Goal: Task Accomplishment & Management: Manage account settings

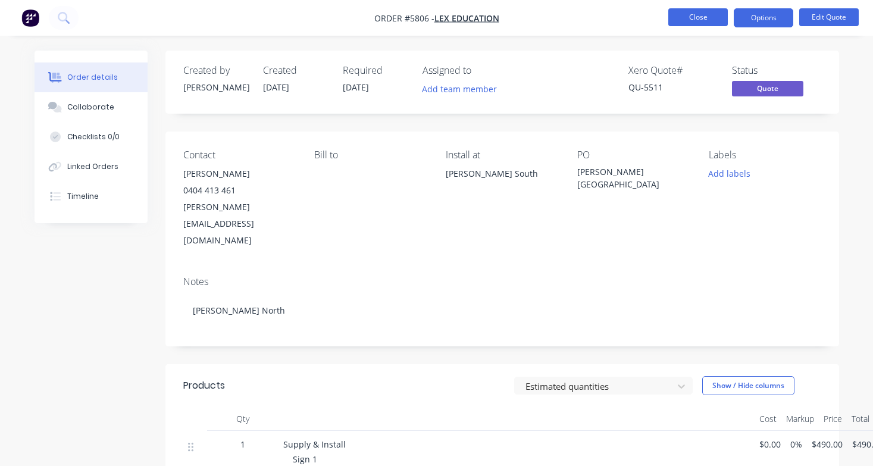
click at [715, 20] on button "Close" at bounding box center [697, 17] width 59 height 18
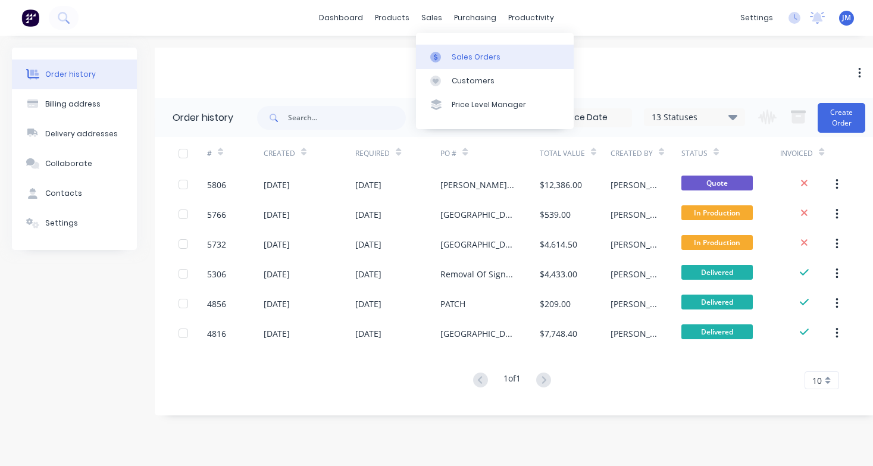
click at [495, 65] on link "Sales Orders" at bounding box center [495, 57] width 158 height 24
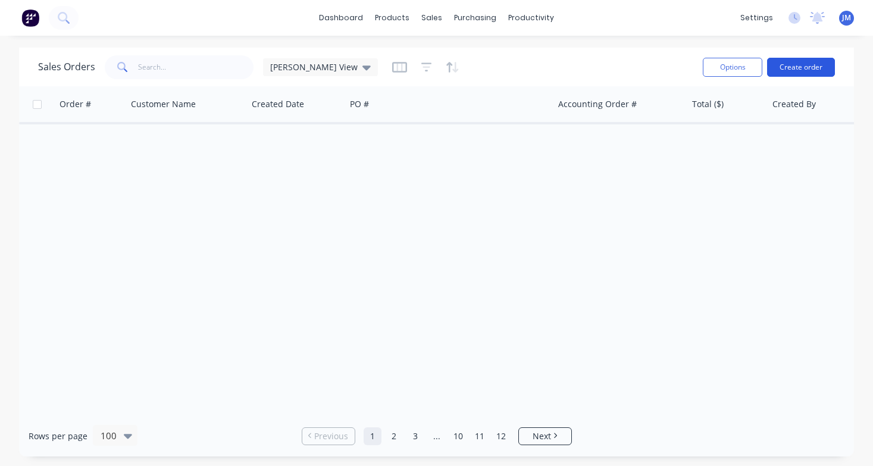
click at [811, 66] on button "Create order" at bounding box center [801, 67] width 68 height 19
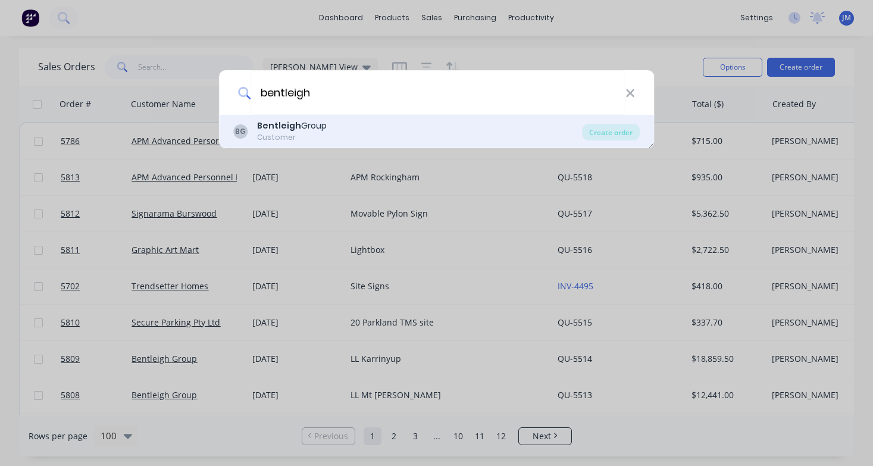
type input "bentleigh"
click at [446, 141] on div "BG Bentleigh Group Customer" at bounding box center [407, 131] width 349 height 23
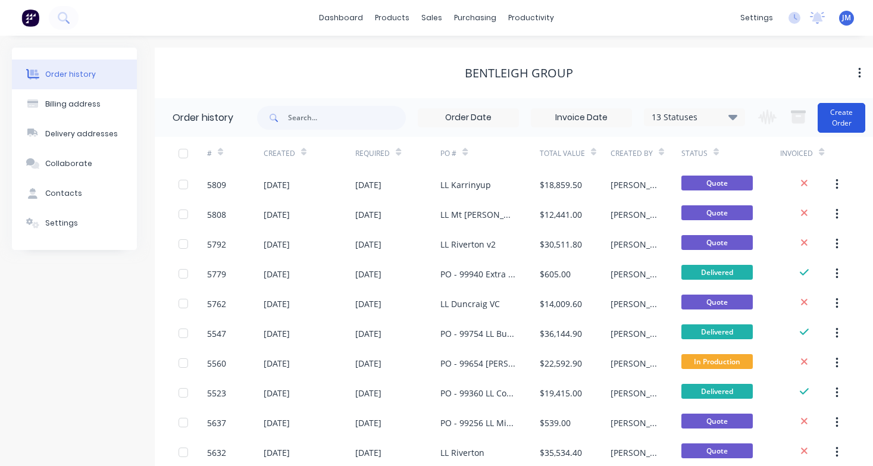
click at [855, 119] on button "Create Order" at bounding box center [841, 118] width 48 height 30
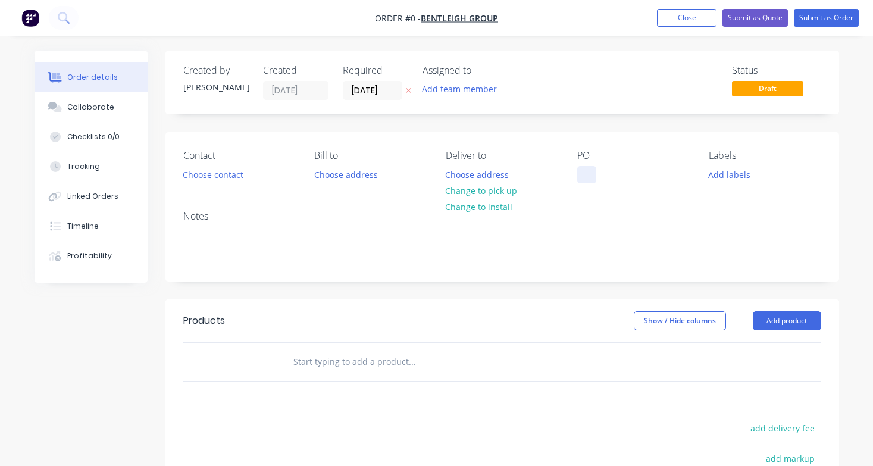
click at [578, 174] on div at bounding box center [586, 174] width 19 height 17
drag, startPoint x: 594, startPoint y: 174, endPoint x: 560, endPoint y: 174, distance: 33.9
click at [560, 174] on div "Contact Choose contact [PERSON_NAME] to Choose address Deliver to Choose addres…" at bounding box center [501, 166] width 673 height 69
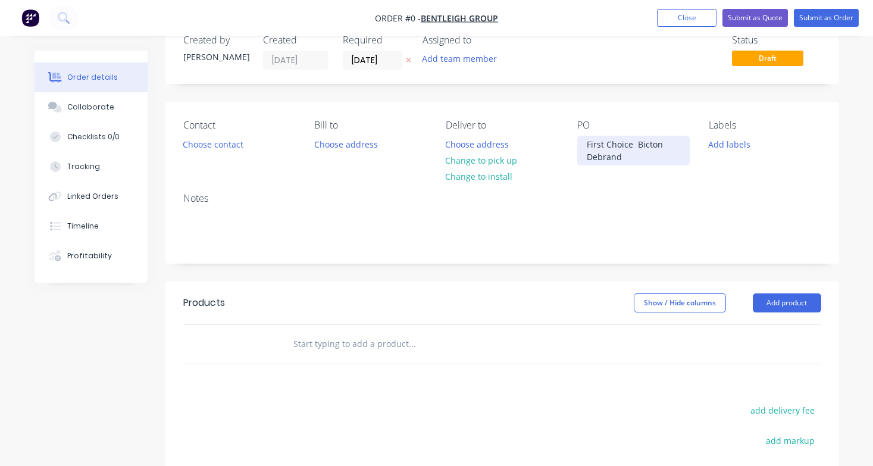
scroll to position [47, 0]
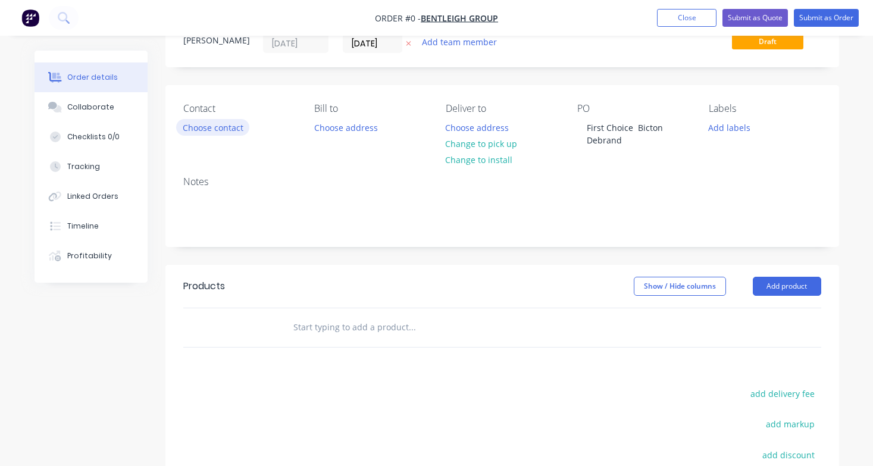
click at [215, 128] on div "Order details Collaborate Checklists 0/0 Tracking Linked Orders Timeline Profit…" at bounding box center [437, 327] width 828 height 647
click at [215, 128] on button "Choose contact" at bounding box center [212, 127] width 73 height 16
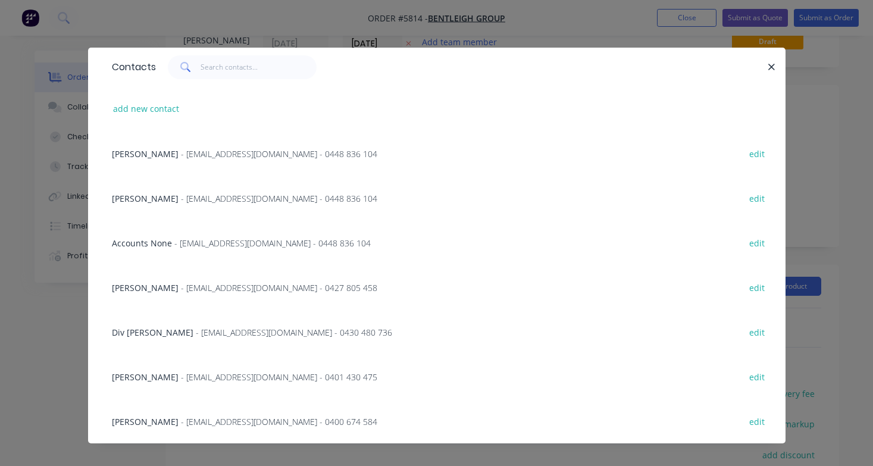
click at [239, 375] on span "- [EMAIL_ADDRESS][DOMAIN_NAME] - 0401 430 475" at bounding box center [279, 376] width 196 height 11
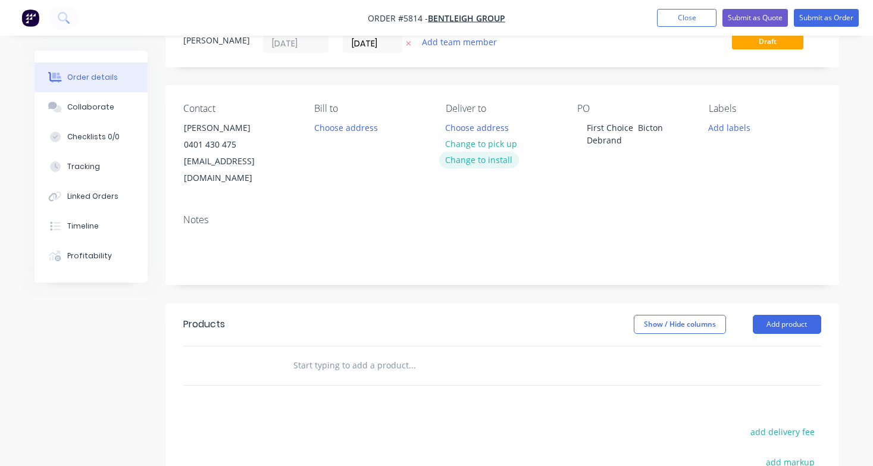
click at [487, 165] on button "Change to install" at bounding box center [479, 160] width 80 height 16
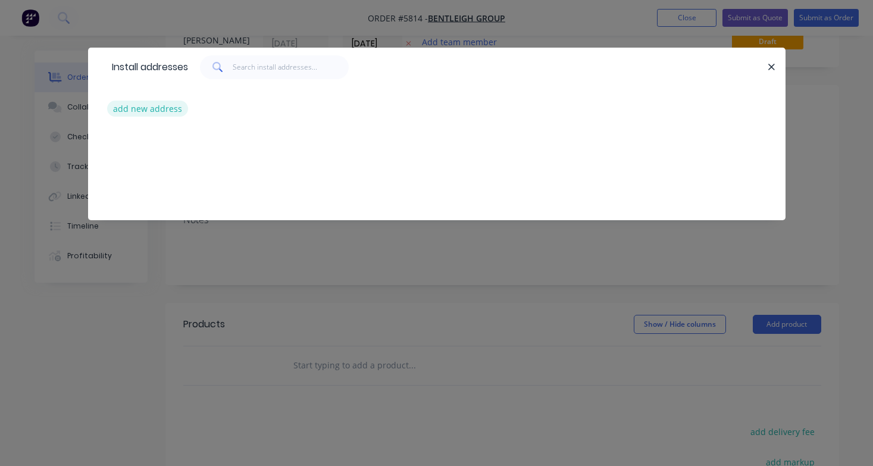
click at [149, 115] on button "add new address" at bounding box center [147, 109] width 81 height 16
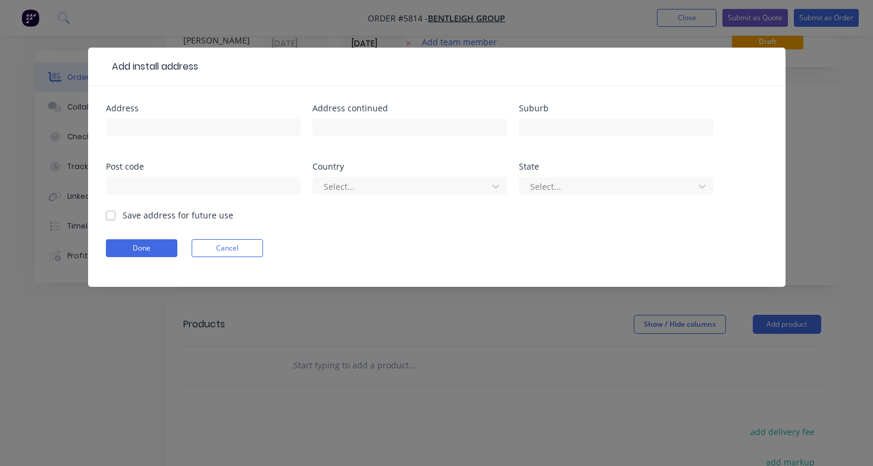
click at [159, 118] on div at bounding box center [203, 132] width 194 height 35
paste input "[STREET_ADDRESS]"
type input "[STREET_ADDRESS]"
click at [168, 244] on button "Done" at bounding box center [141, 248] width 71 height 18
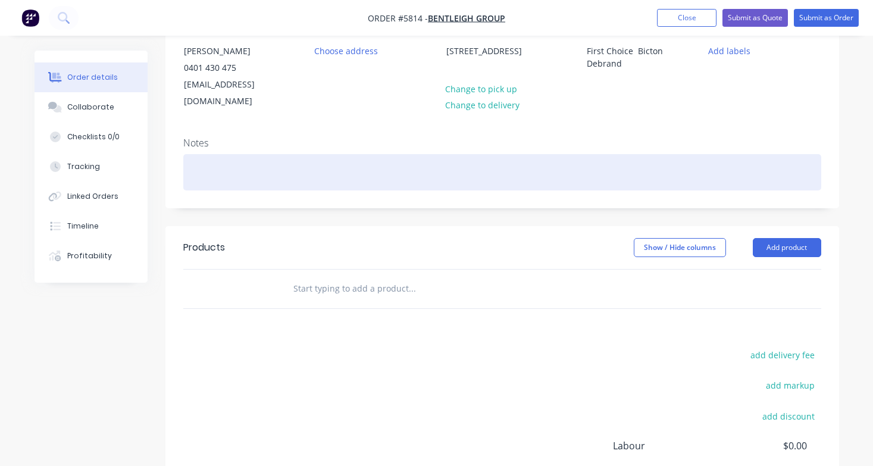
scroll to position [118, 0]
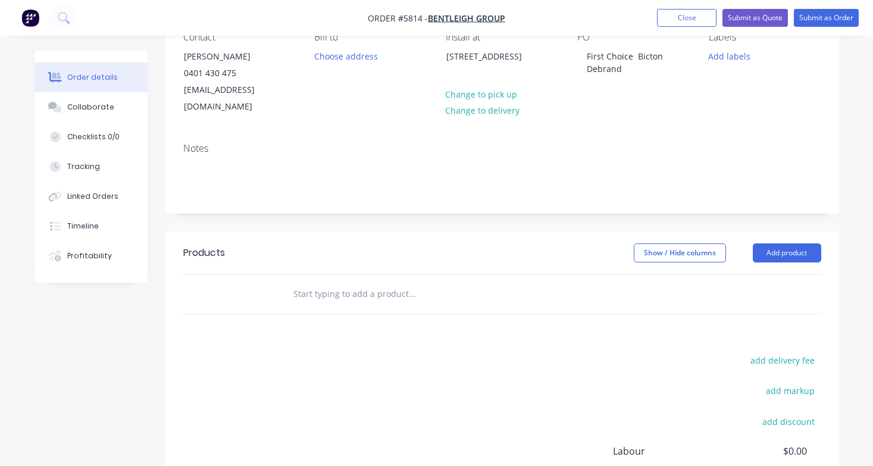
click at [341, 293] on div at bounding box center [492, 294] width 428 height 39
click at [338, 287] on input "text" at bounding box center [412, 294] width 238 height 24
click at [303, 282] on input "Rebrand" at bounding box center [412, 294] width 238 height 24
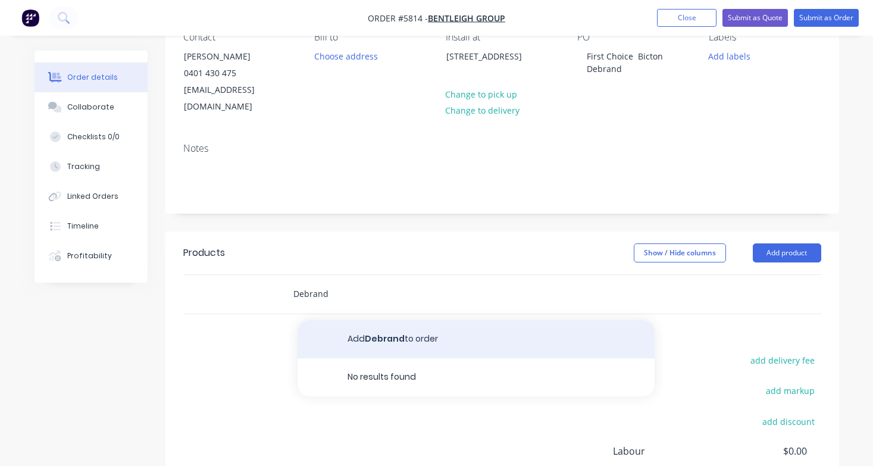
type input "Debrand"
click at [393, 320] on button "Add Debrand to order" at bounding box center [475, 339] width 357 height 38
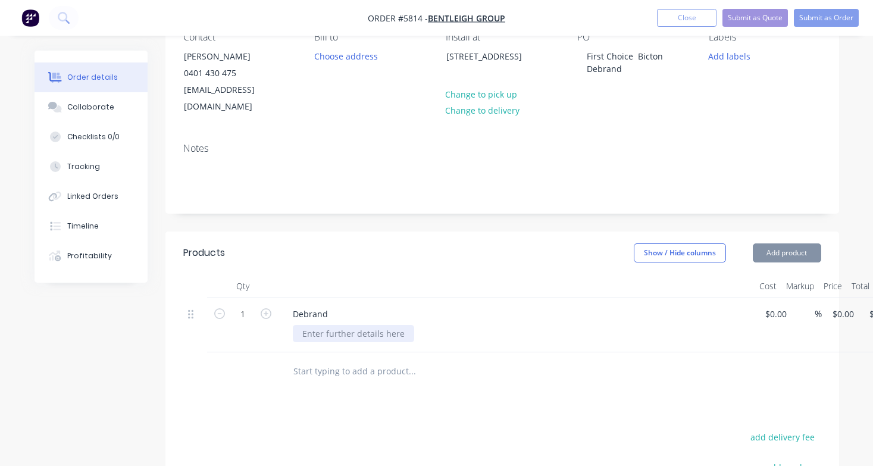
click at [320, 325] on div at bounding box center [353, 333] width 121 height 17
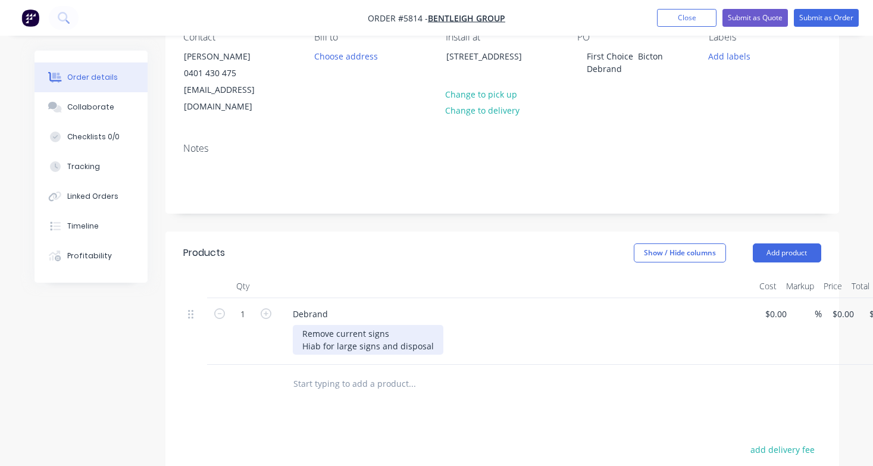
click at [303, 325] on div "Remove current signs Hiab for large signs and disposal" at bounding box center [368, 340] width 150 height 30
click at [298, 327] on div "- Remove current signs Hiab for large signs and disposal" at bounding box center [368, 340] width 150 height 30
click at [437, 325] on div "- Remove current signs - Hiab for large signs and disposal" at bounding box center [371, 340] width 156 height 30
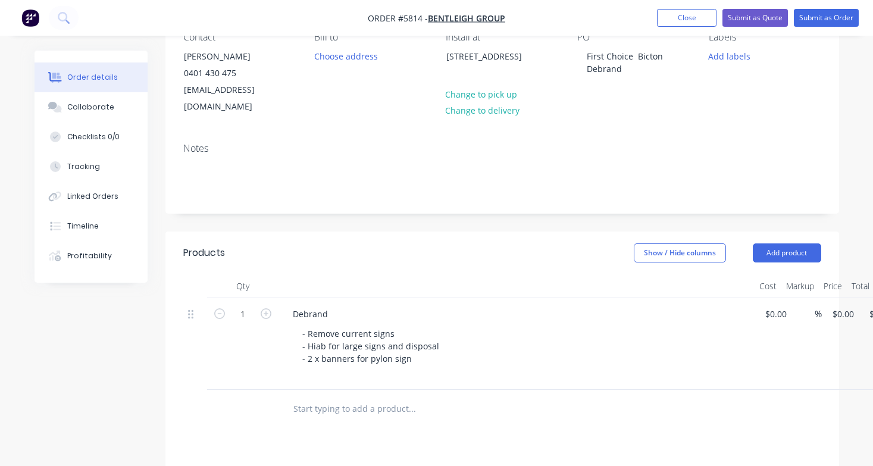
click at [358, 397] on input "text" at bounding box center [412, 409] width 238 height 24
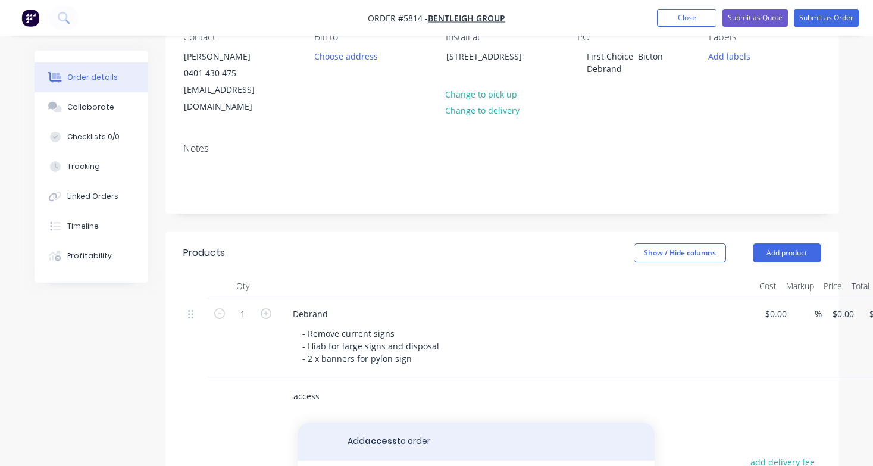
type input "access"
click at [385, 422] on button "Add access to order" at bounding box center [475, 441] width 357 height 38
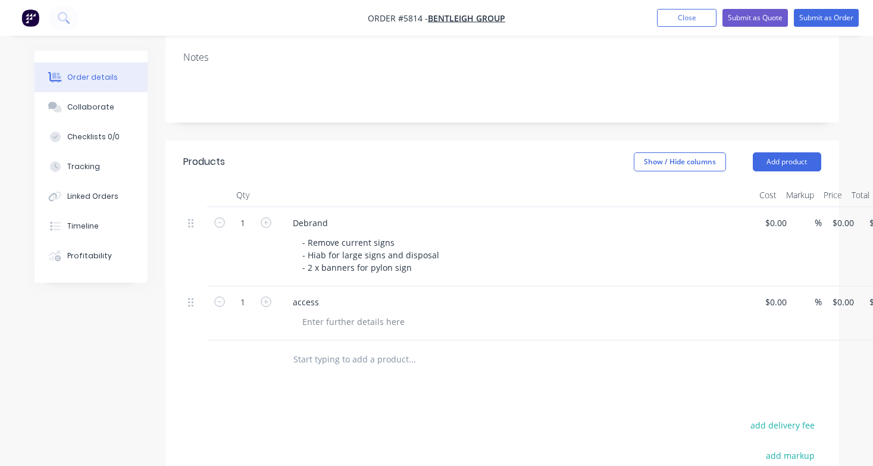
scroll to position [213, 0]
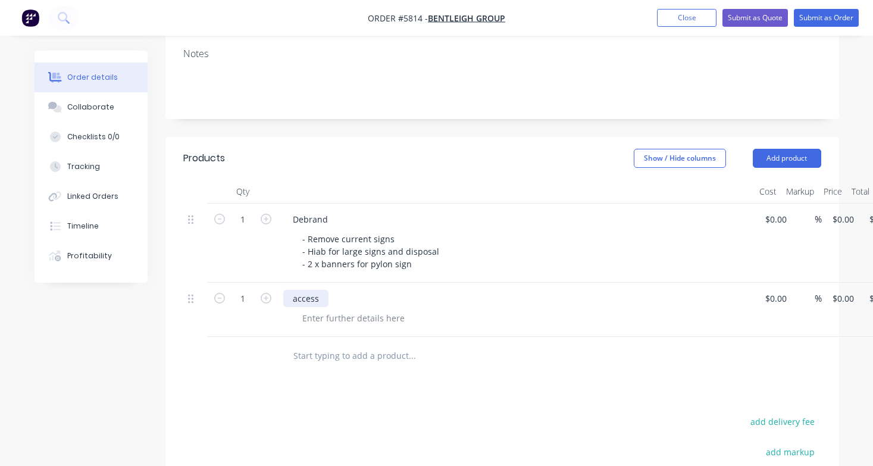
click at [312, 290] on div "access" at bounding box center [305, 298] width 45 height 17
click at [343, 309] on div at bounding box center [353, 317] width 121 height 17
click at [774, 290] on input at bounding box center [771, 298] width 14 height 17
type input "$1,500.00"
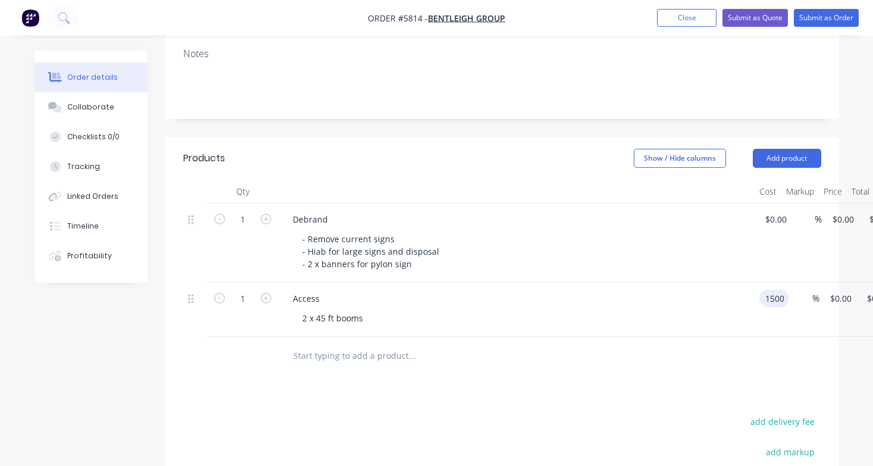
type input "$1,500.00"
click at [649, 309] on div "2 x 45 ft booms" at bounding box center [521, 317] width 457 height 17
click at [266, 293] on icon "button" at bounding box center [266, 298] width 11 height 11
type input "2"
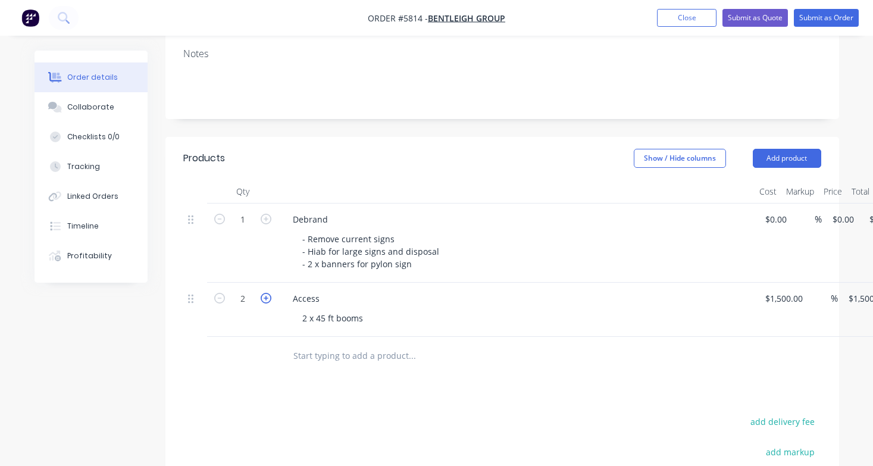
type input "$3,000.00"
click at [449, 337] on div at bounding box center [492, 356] width 428 height 39
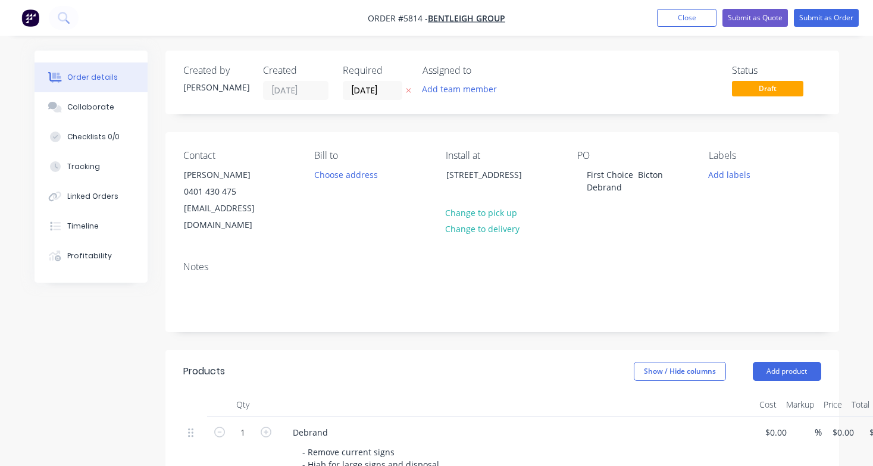
scroll to position [0, 0]
click at [824, 20] on button "Submit as Order" at bounding box center [825, 18] width 65 height 18
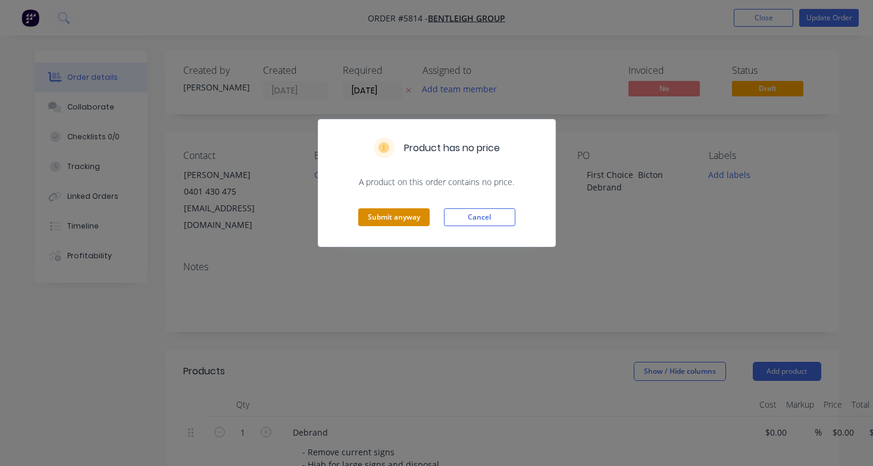
click at [397, 212] on button "Submit anyway" at bounding box center [393, 217] width 71 height 18
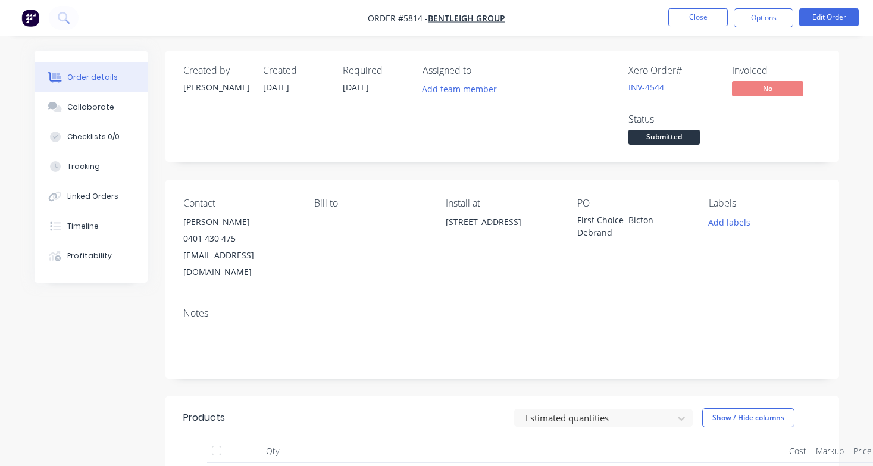
click at [684, 16] on button "Close" at bounding box center [697, 17] width 59 height 18
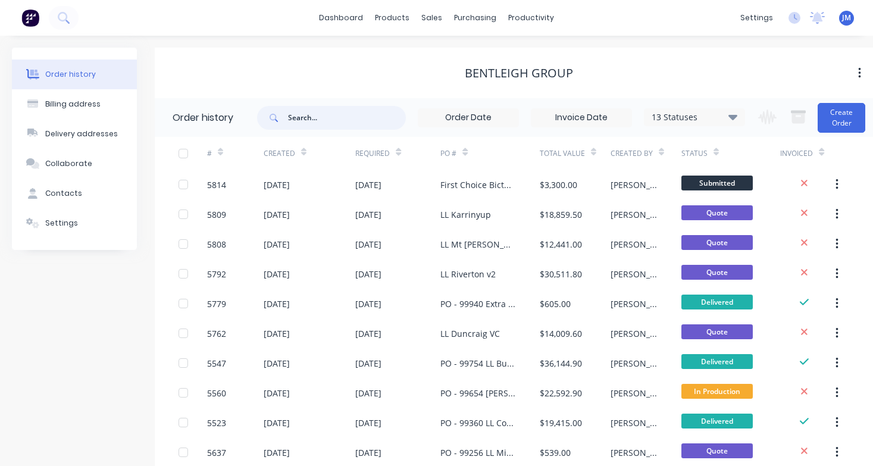
click at [313, 123] on input "text" at bounding box center [347, 118] width 118 height 24
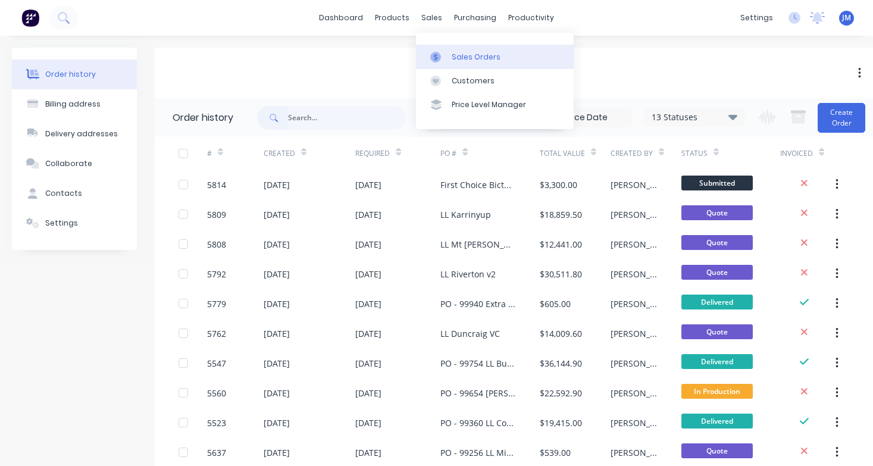
click at [465, 54] on div "Sales Orders" at bounding box center [475, 57] width 49 height 11
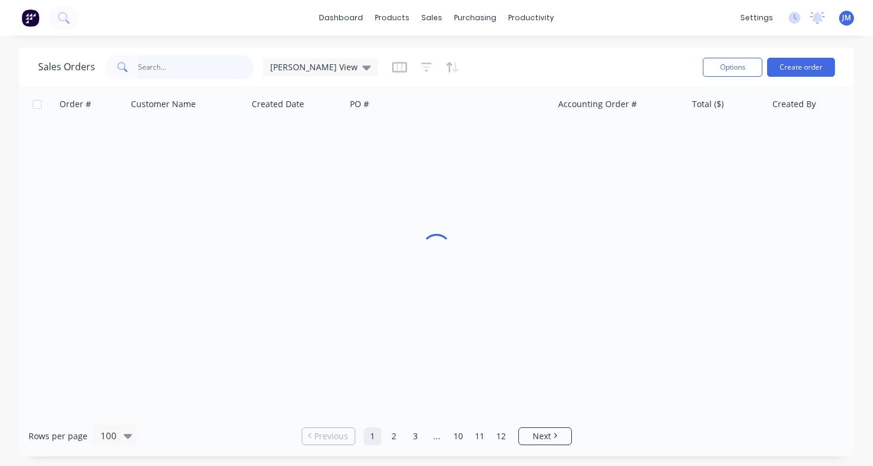
click at [221, 71] on input "text" at bounding box center [196, 67] width 116 height 24
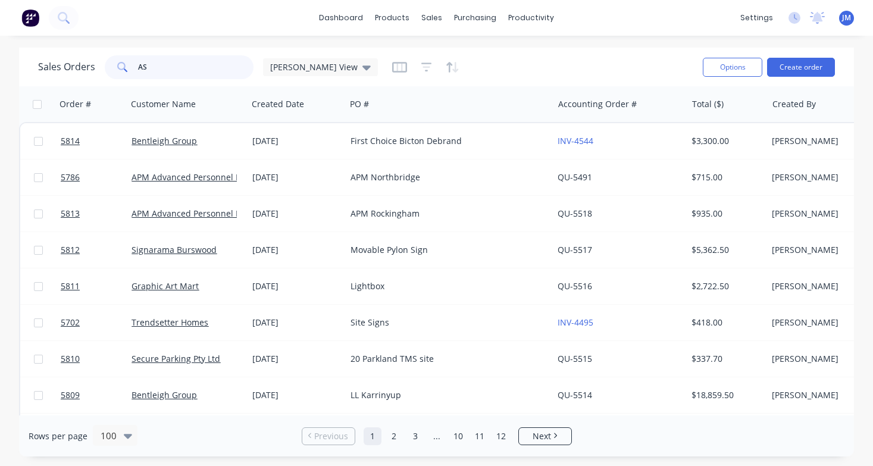
type input "A"
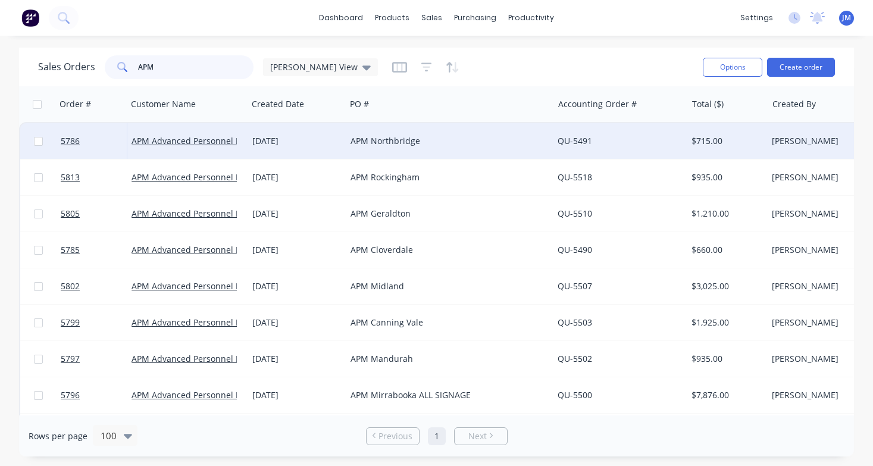
type input "APM"
click at [376, 148] on div "APM Northbridge" at bounding box center [449, 141] width 207 height 36
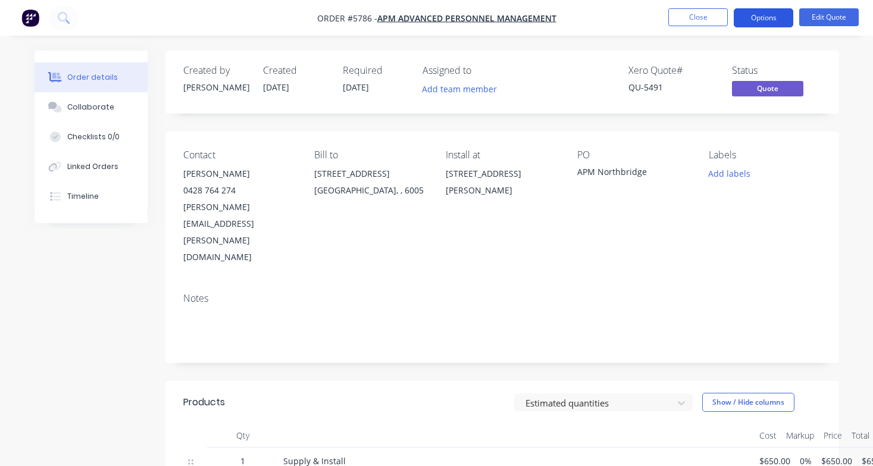
click at [771, 23] on button "Options" at bounding box center [762, 17] width 59 height 19
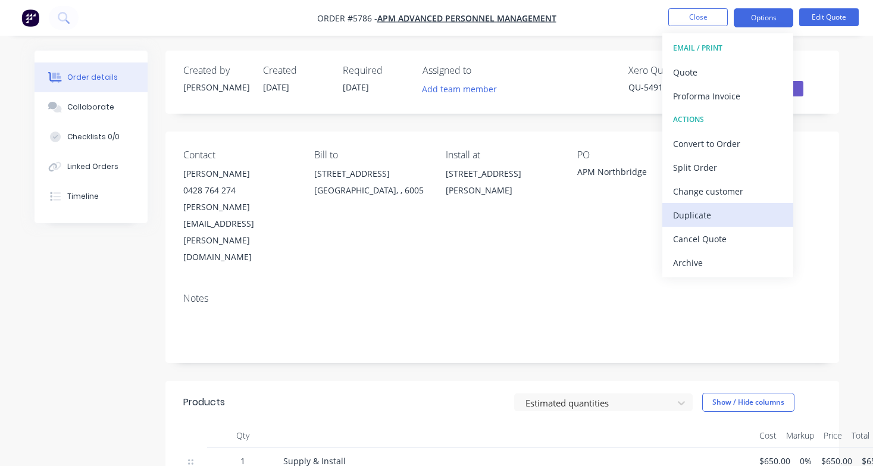
click at [714, 218] on div "Duplicate" at bounding box center [727, 214] width 109 height 17
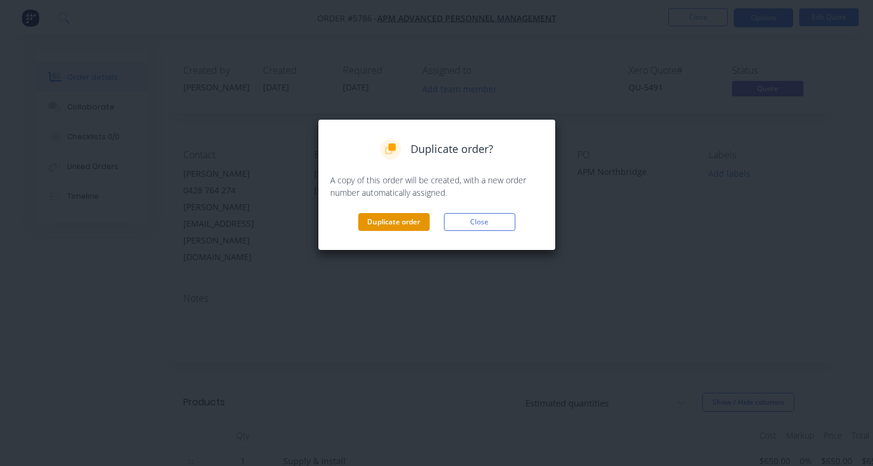
click at [410, 225] on button "Duplicate order" at bounding box center [393, 222] width 71 height 18
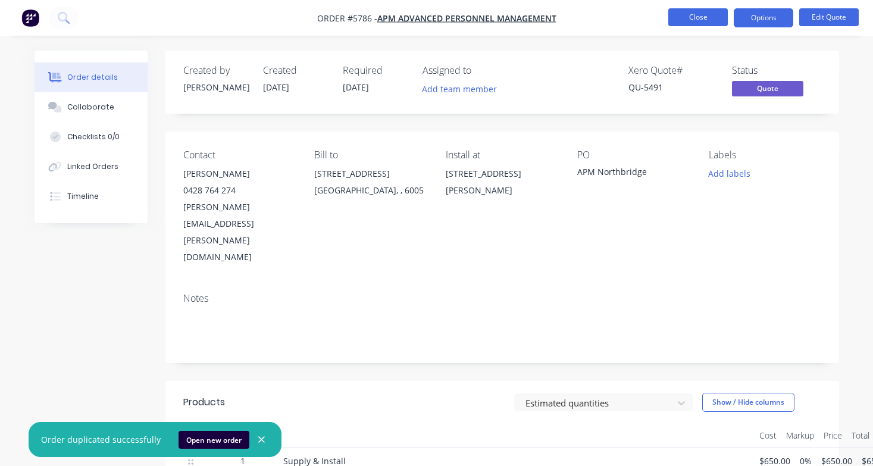
click at [709, 12] on button "Close" at bounding box center [697, 17] width 59 height 18
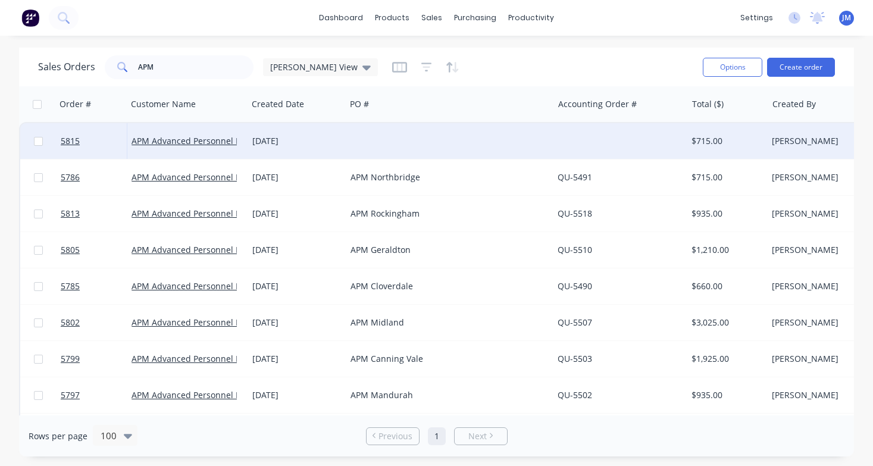
click at [513, 143] on div at bounding box center [449, 141] width 207 height 36
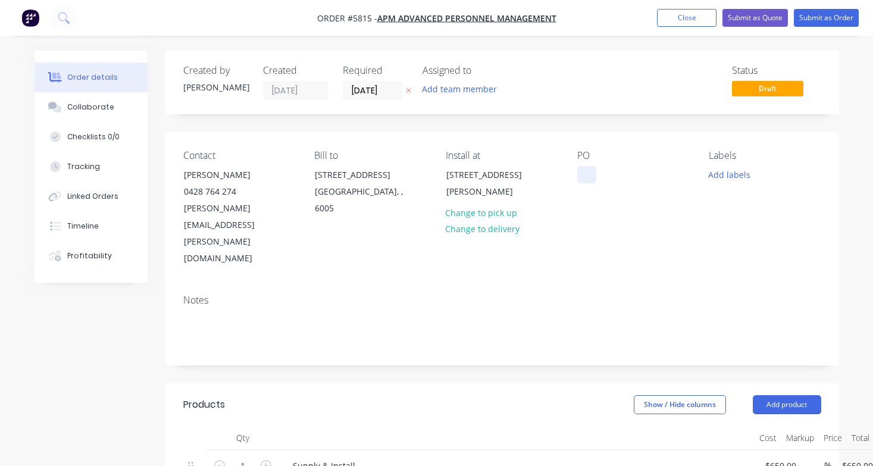
click at [592, 167] on div at bounding box center [586, 174] width 19 height 17
click at [488, 181] on div "[STREET_ADDRESS][PERSON_NAME]" at bounding box center [495, 183] width 99 height 33
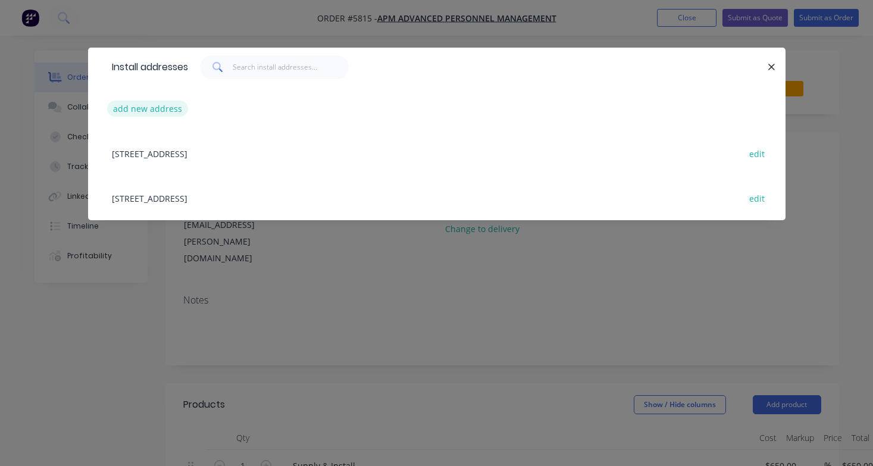
click at [164, 110] on button "add new address" at bounding box center [147, 109] width 81 height 16
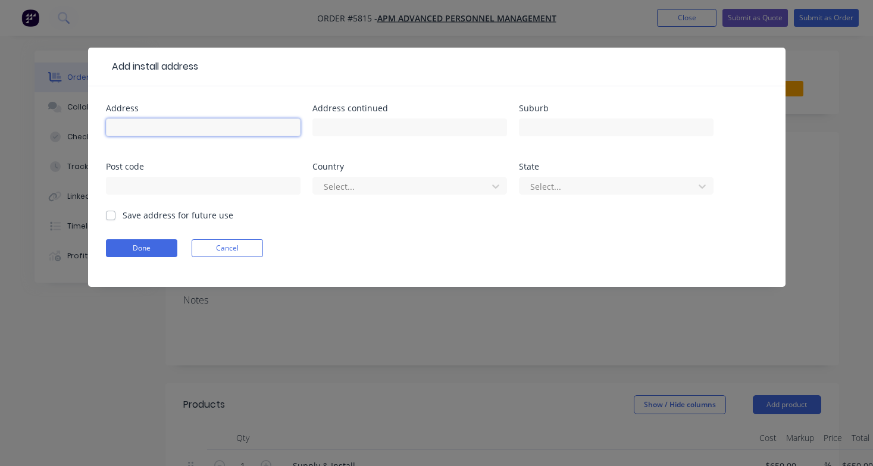
paste input "[GEOGRAPHIC_DATA][STREET_ADDRESS]"
type input "[GEOGRAPHIC_DATA][STREET_ADDRESS]"
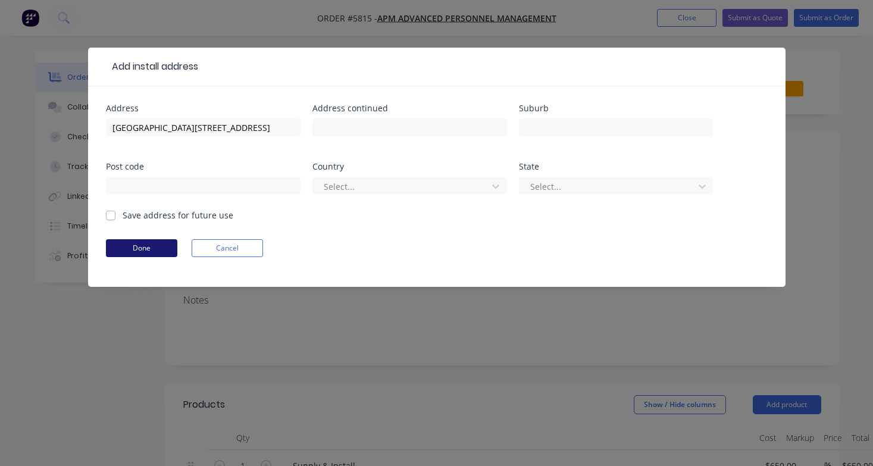
click at [167, 252] on button "Done" at bounding box center [141, 248] width 71 height 18
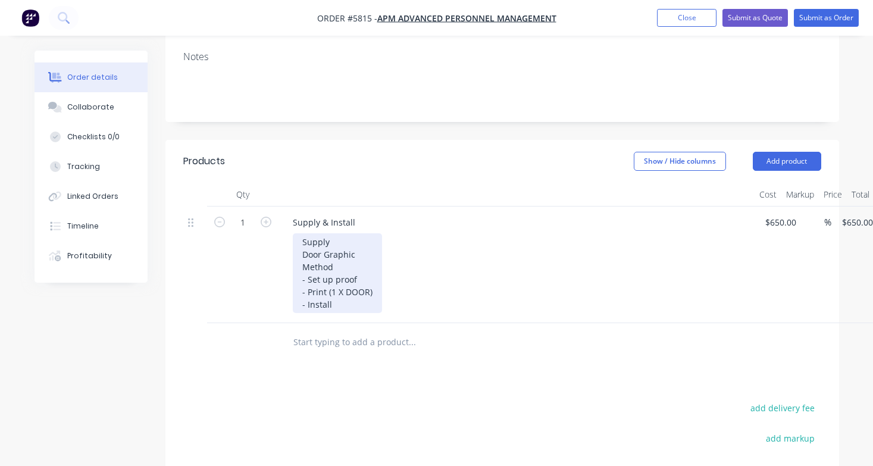
scroll to position [247, 0]
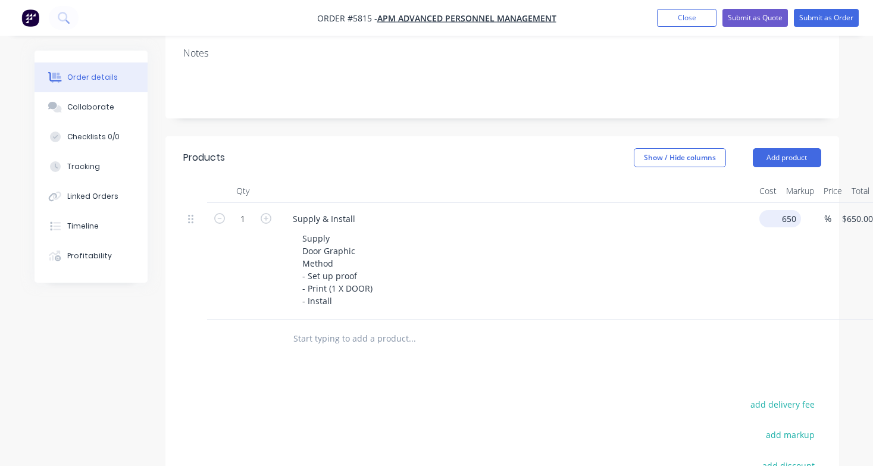
click at [776, 210] on input "650" at bounding box center [782, 218] width 37 height 17
type input "$600.00"
click at [683, 246] on div "Supply Door Graphic Method - Set up proof - Print (1 X DOOR) - Install" at bounding box center [521, 270] width 457 height 80
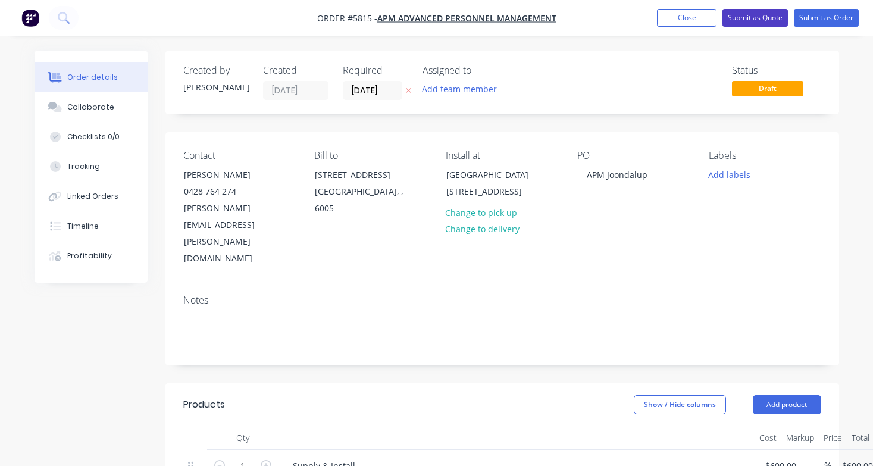
scroll to position [0, 0]
click at [770, 17] on button "Submit as Quote" at bounding box center [754, 18] width 65 height 18
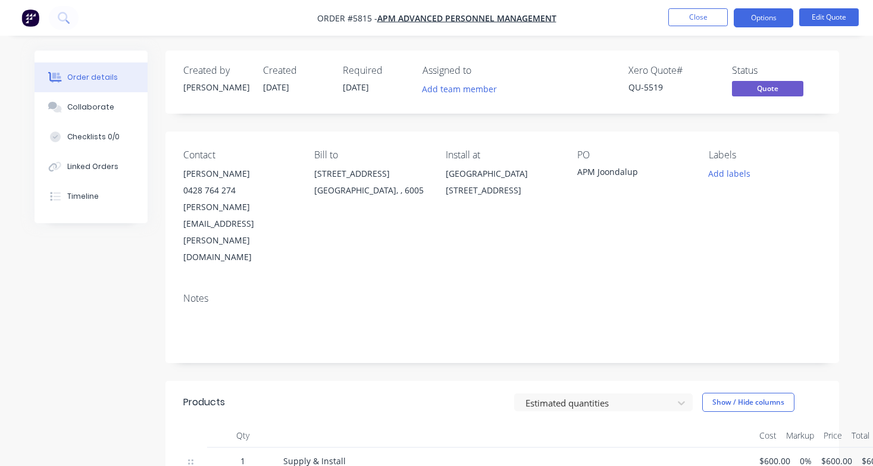
click at [770, 17] on button "Options" at bounding box center [762, 17] width 59 height 19
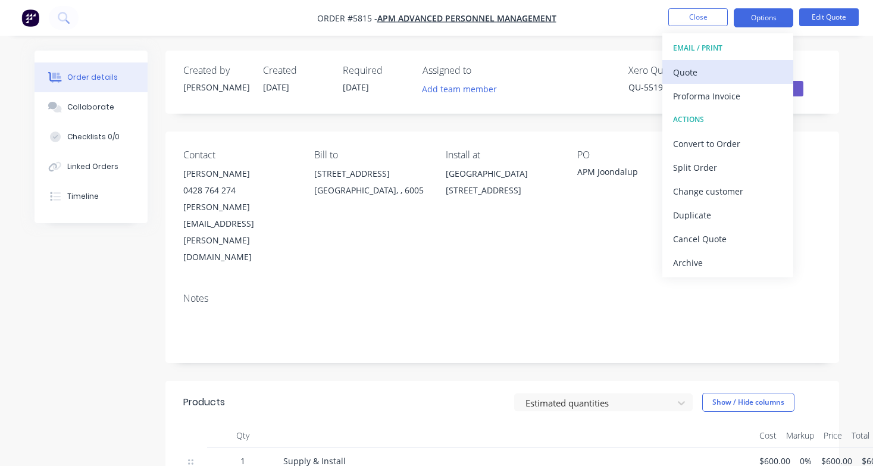
click at [743, 75] on div "Quote" at bounding box center [727, 72] width 109 height 17
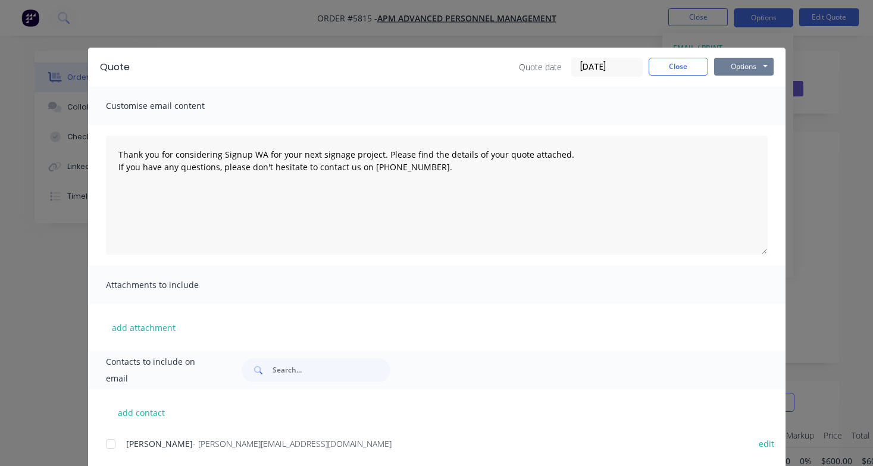
click at [754, 73] on button "Options" at bounding box center [743, 67] width 59 height 18
click at [754, 103] on button "Print" at bounding box center [752, 108] width 76 height 20
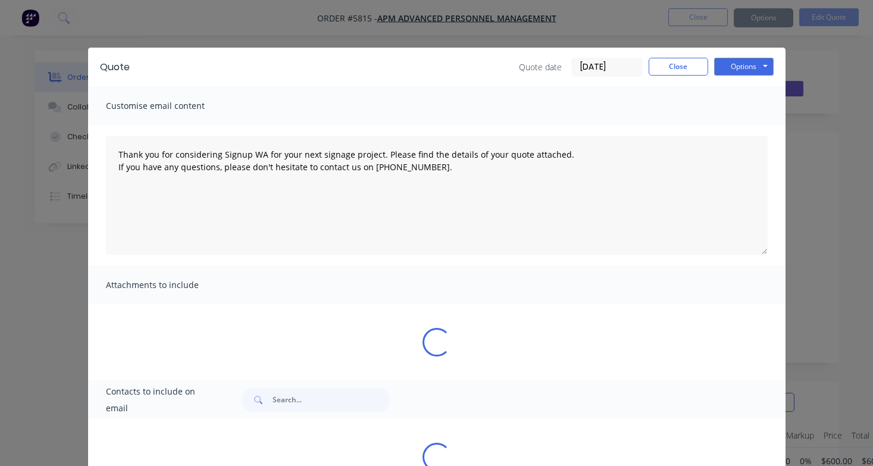
type textarea "Thank you for considering Signup WA for your next signage project. Please find …"
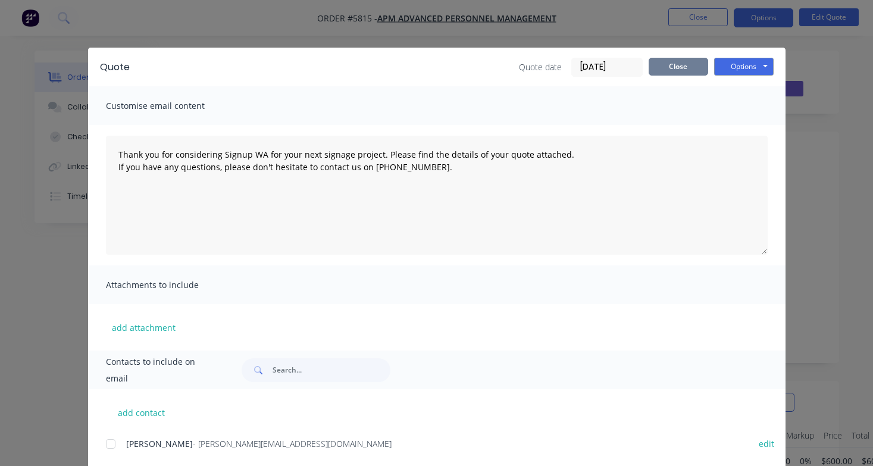
click at [690, 67] on button "Close" at bounding box center [677, 67] width 59 height 18
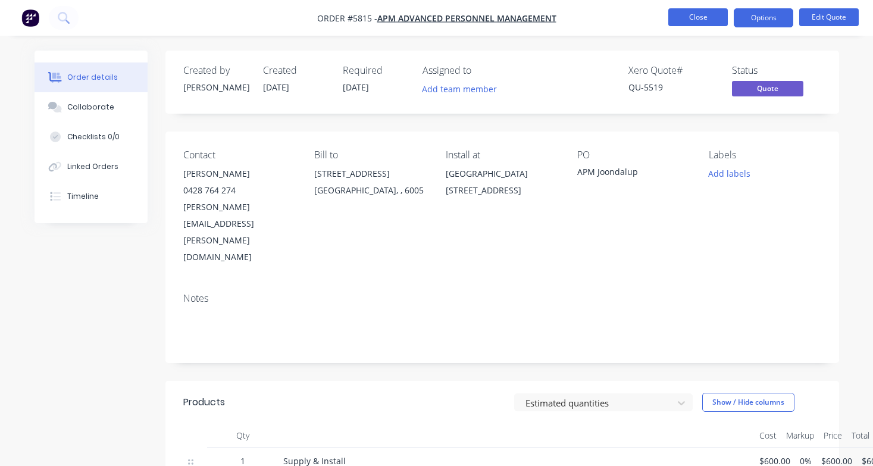
click at [700, 23] on button "Close" at bounding box center [697, 17] width 59 height 18
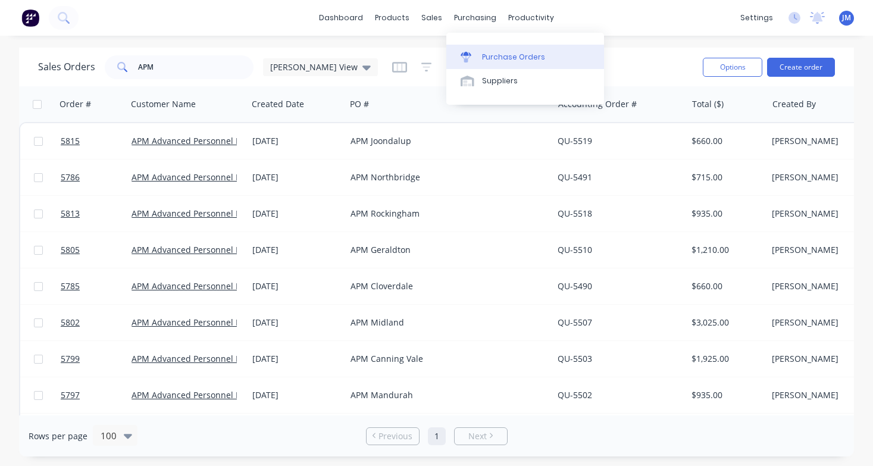
click at [476, 52] on div at bounding box center [469, 57] width 18 height 11
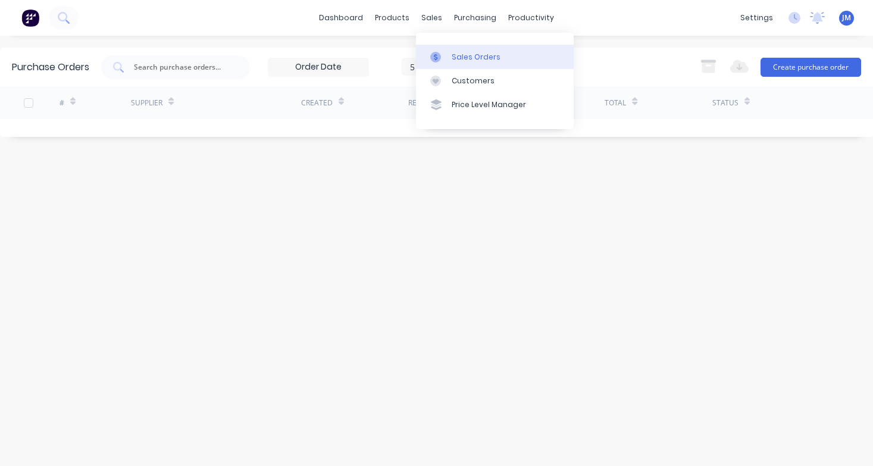
click at [471, 56] on div "Sales Orders" at bounding box center [475, 57] width 49 height 11
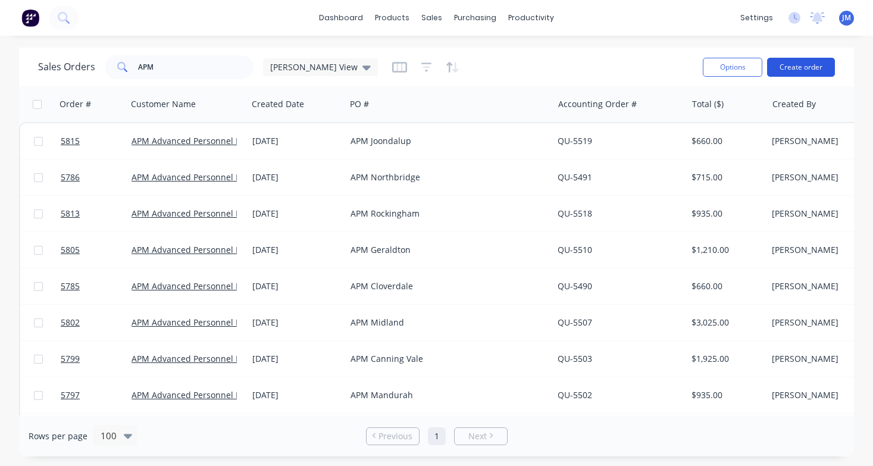
click at [795, 67] on button "Create order" at bounding box center [801, 67] width 68 height 19
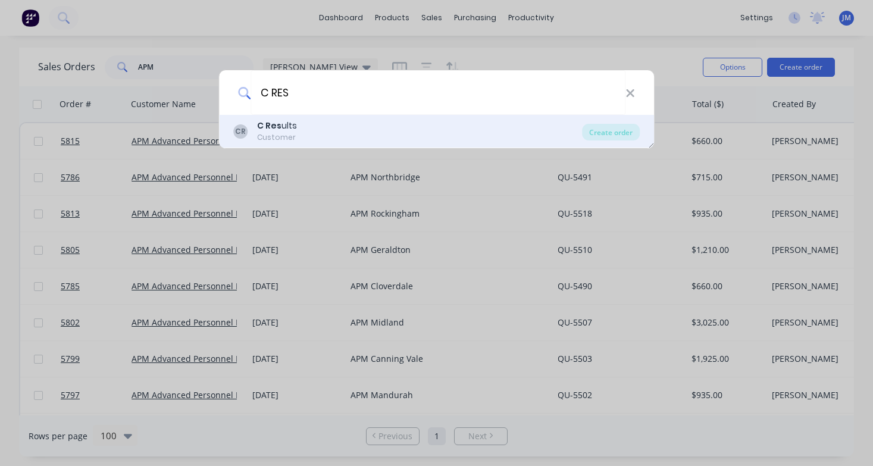
type input "C RES"
click at [298, 136] on div "CR C Res ults Customer" at bounding box center [407, 131] width 349 height 23
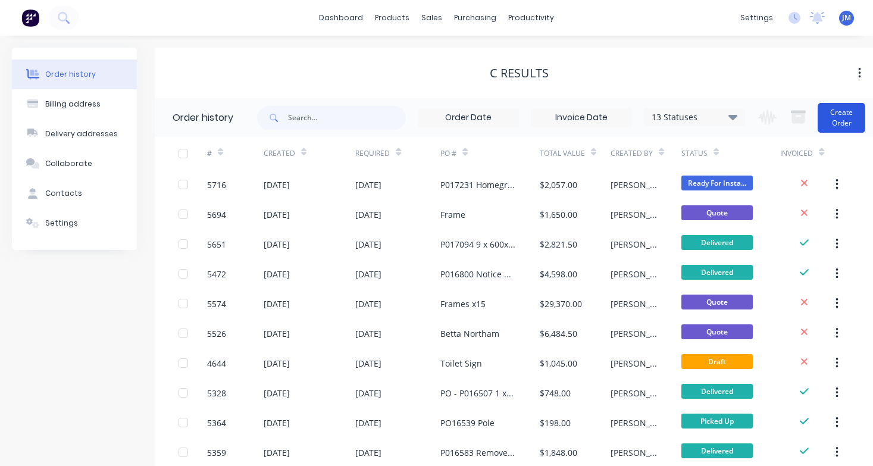
click at [836, 120] on button "Create Order" at bounding box center [841, 118] width 48 height 30
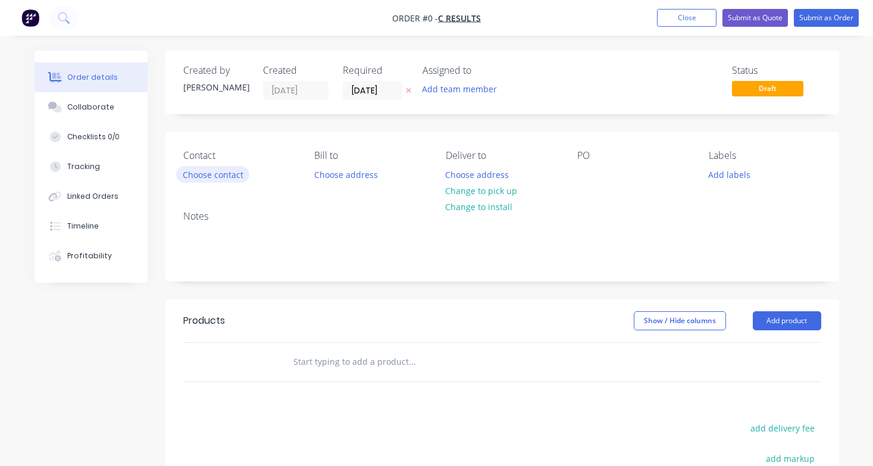
click at [231, 179] on button "Choose contact" at bounding box center [212, 174] width 73 height 16
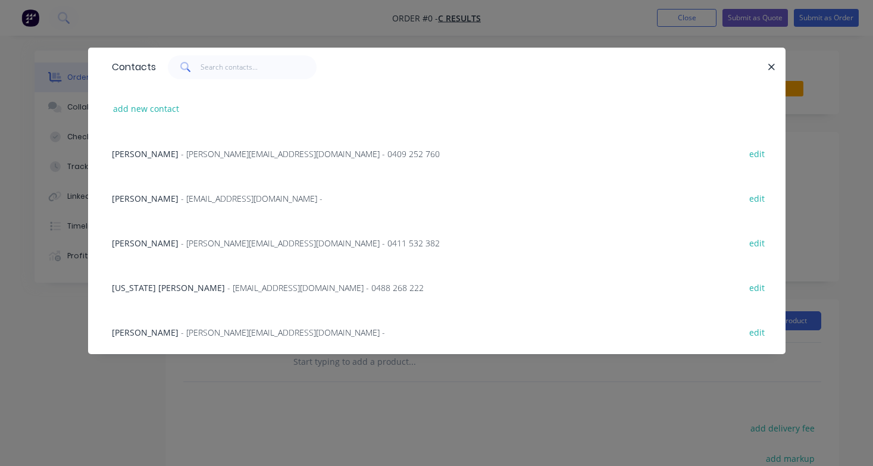
click at [194, 241] on span "- [PERSON_NAME][EMAIL_ADDRESS][DOMAIN_NAME] - 0411 532 382" at bounding box center [310, 242] width 259 height 11
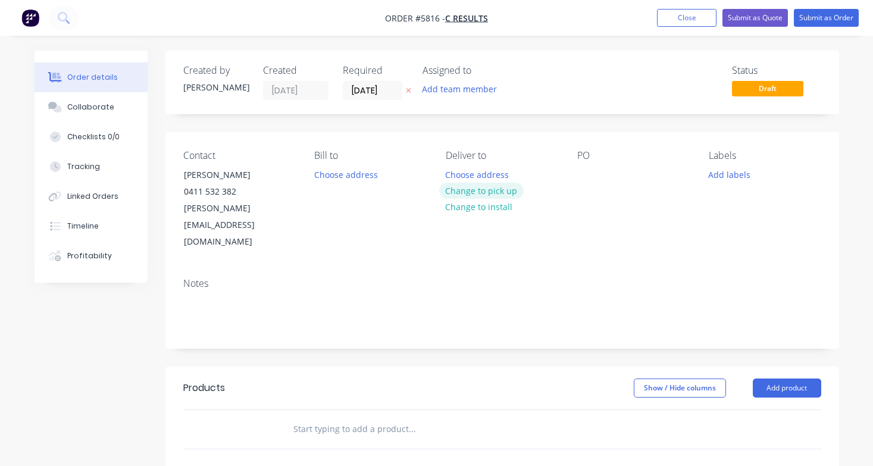
click at [469, 194] on button "Change to pick up" at bounding box center [481, 191] width 84 height 16
click at [582, 180] on div at bounding box center [586, 174] width 19 height 17
paste div
click at [346, 417] on input "text" at bounding box center [412, 429] width 238 height 24
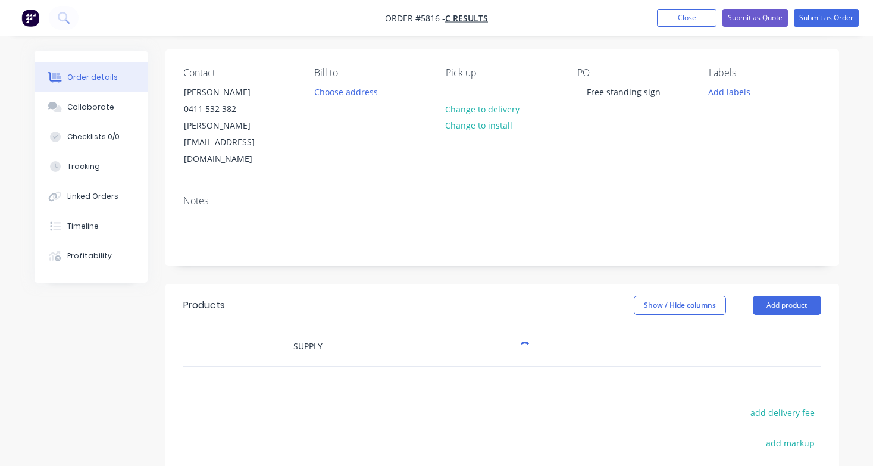
scroll to position [99, 0]
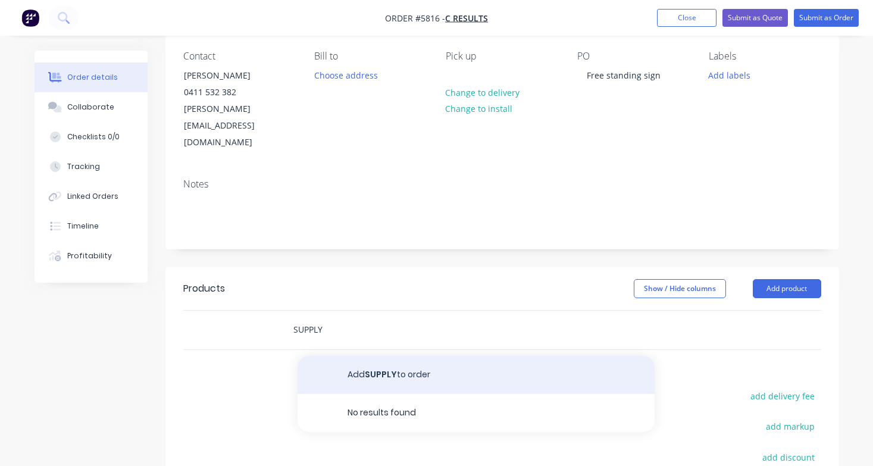
type input "SUPPLY"
click at [373, 356] on button "Add SUPPLY to order" at bounding box center [475, 375] width 357 height 38
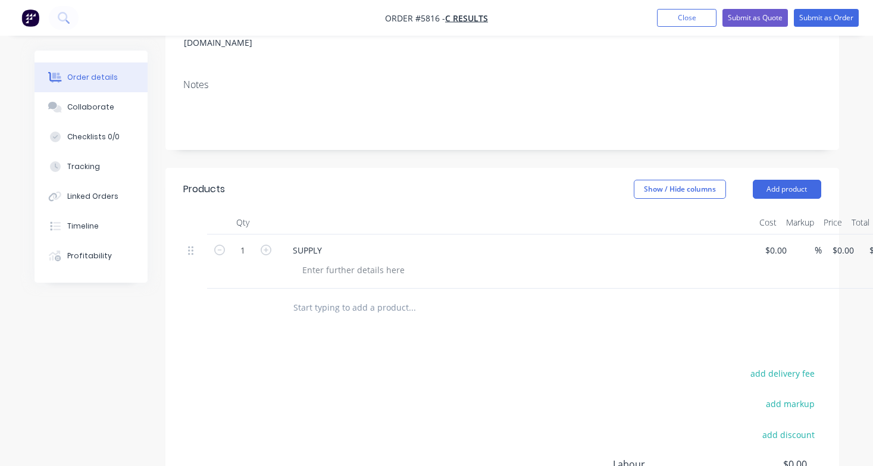
scroll to position [219, 0]
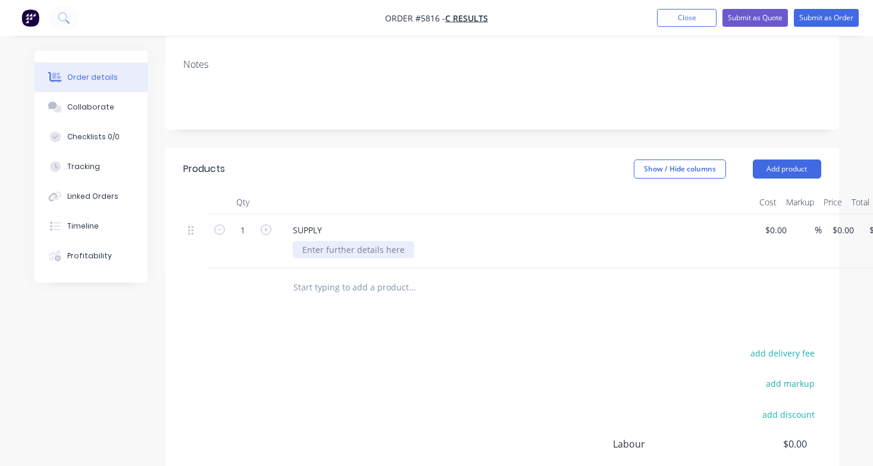
click at [313, 241] on div at bounding box center [353, 249] width 121 height 17
paste div
click at [323, 241] on div "Free standing sign" at bounding box center [339, 249] width 93 height 17
click at [362, 241] on div "Free Standing sign" at bounding box center [339, 249] width 93 height 17
click at [378, 241] on div "Free Standing Sign" at bounding box center [340, 249] width 94 height 17
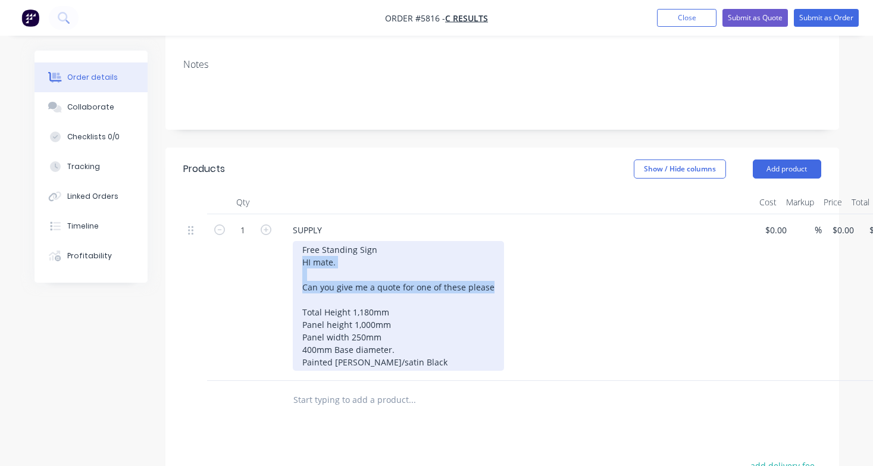
drag, startPoint x: 492, startPoint y: 253, endPoint x: 285, endPoint y: 228, distance: 208.6
click at [284, 230] on div "SUPPLY Free Standing Sign HI mate. Can you give me a quote for one of these ple…" at bounding box center [516, 297] width 476 height 167
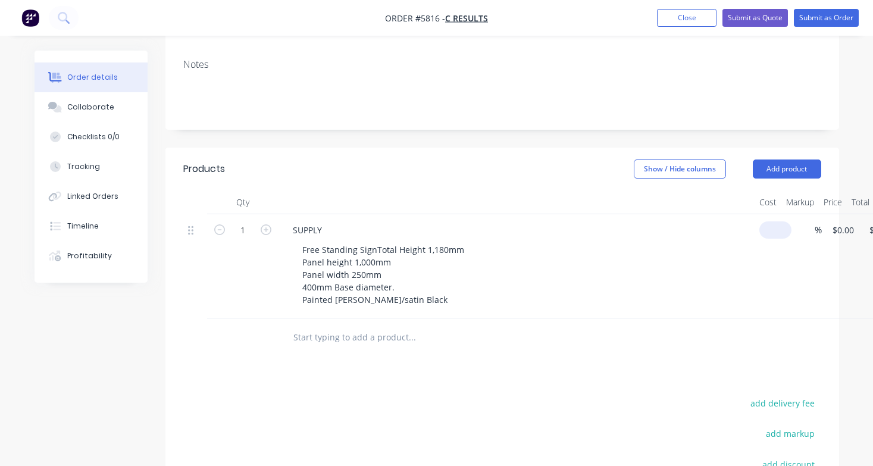
click at [777, 221] on input at bounding box center [777, 229] width 27 height 17
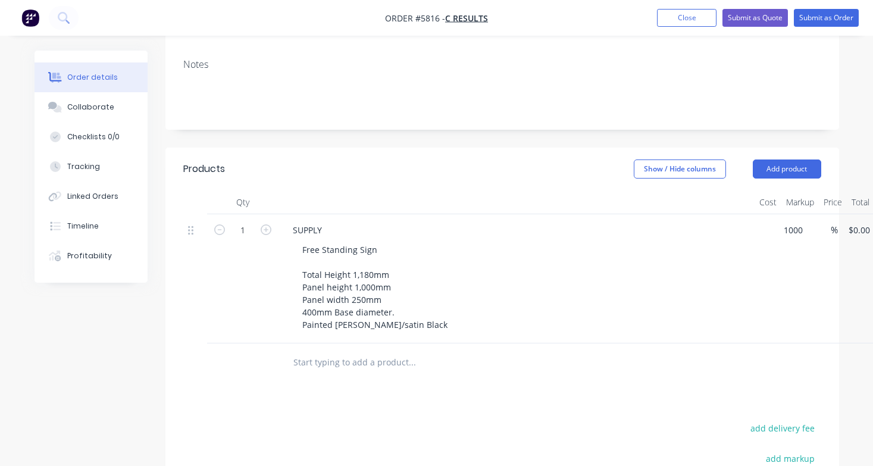
type input "$1,000.00"
click at [671, 241] on div "Free Standing Sign Total Height 1,180mm Panel height 1,000mm Panel width 250mm …" at bounding box center [521, 287] width 457 height 92
click at [770, 18] on button "Submit as Quote" at bounding box center [754, 18] width 65 height 18
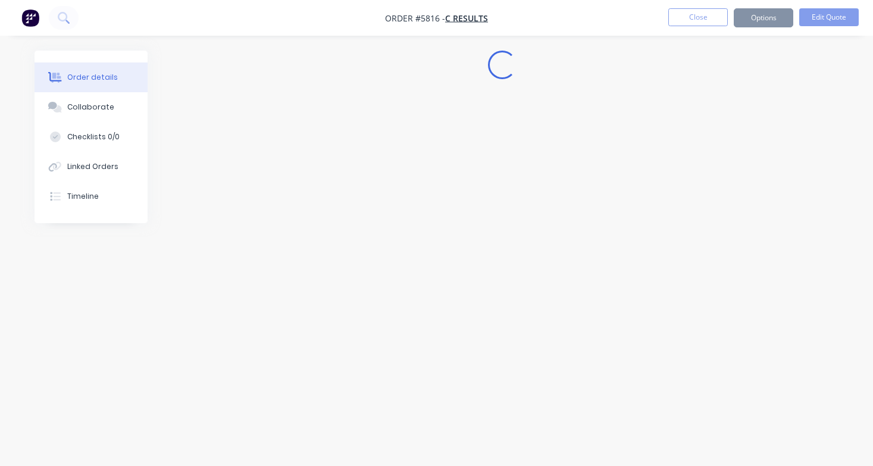
scroll to position [0, 0]
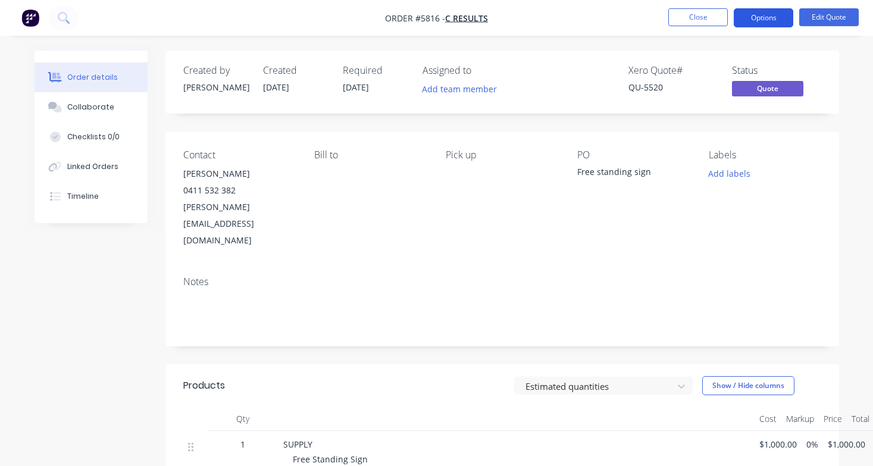
click at [773, 19] on button "Options" at bounding box center [762, 17] width 59 height 19
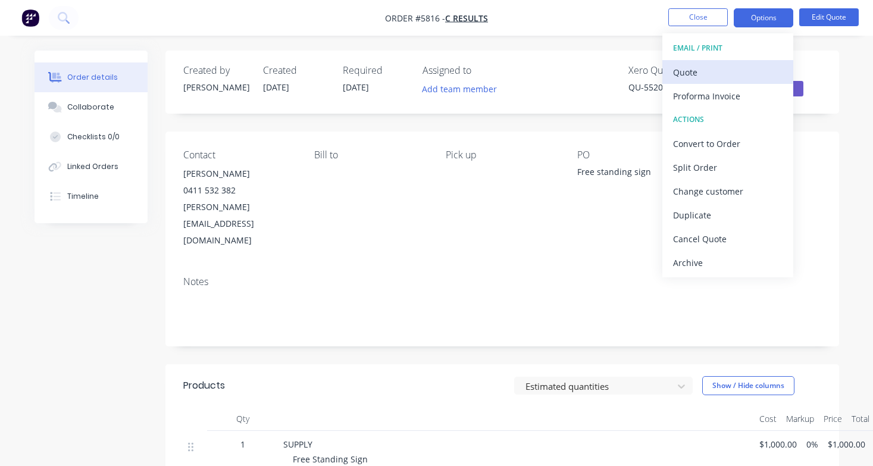
click at [748, 77] on div "Quote" at bounding box center [727, 72] width 109 height 17
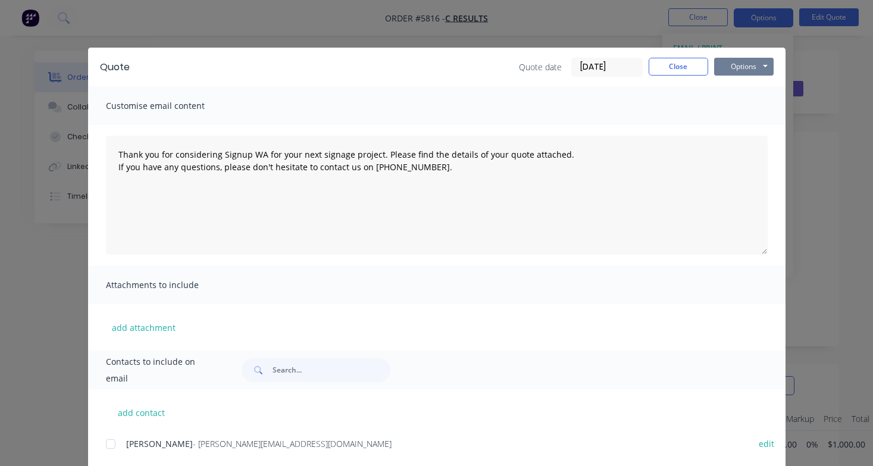
click at [742, 71] on button "Options" at bounding box center [743, 67] width 59 height 18
click at [742, 107] on button "Print" at bounding box center [752, 108] width 76 height 20
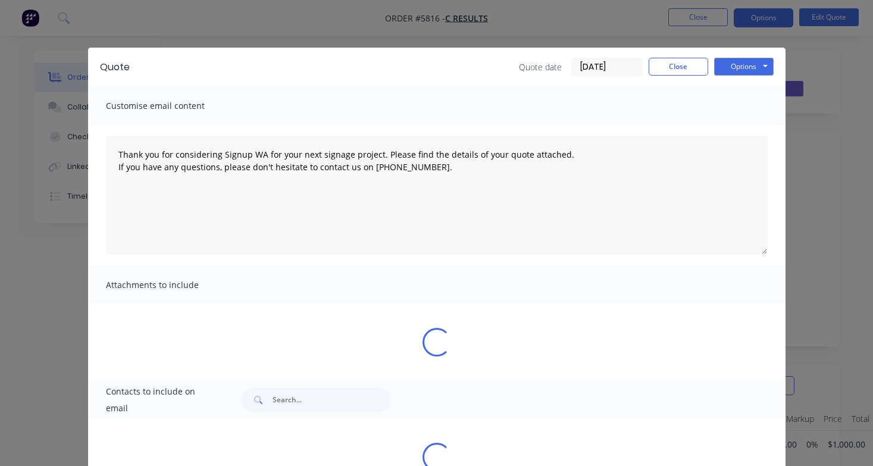
type textarea "Thank you for considering Signup WA for your next signage project. Please find …"
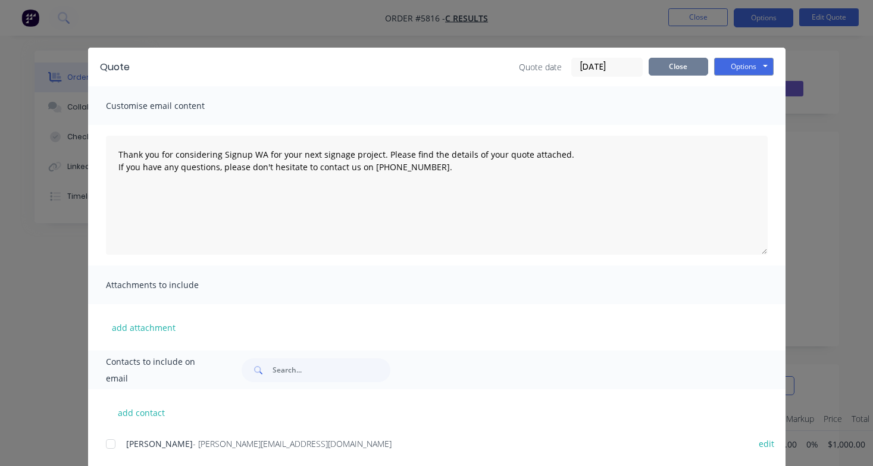
click at [678, 64] on button "Close" at bounding box center [677, 67] width 59 height 18
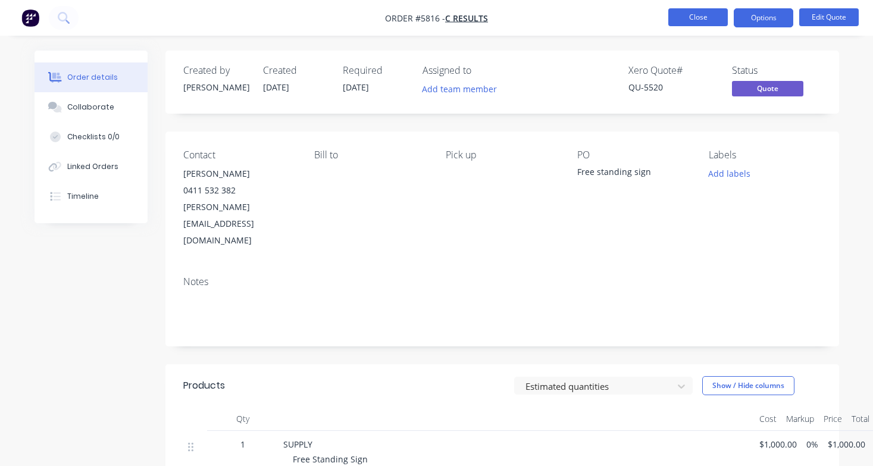
click at [694, 16] on button "Close" at bounding box center [697, 17] width 59 height 18
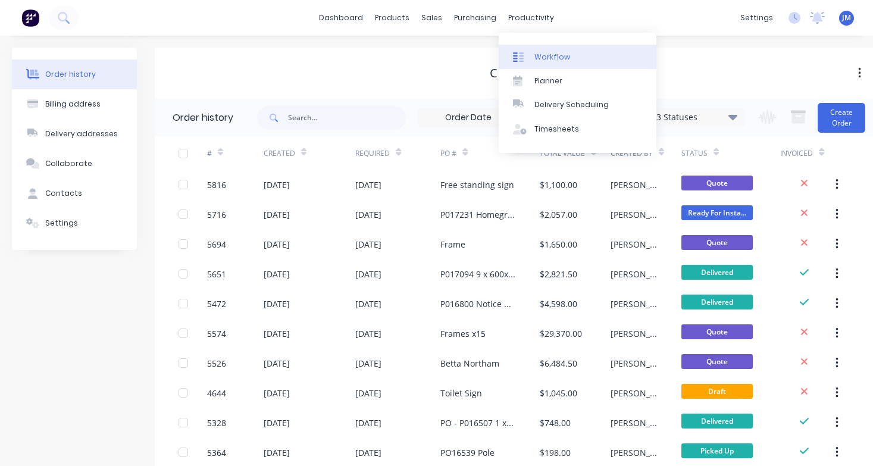
click at [551, 54] on div "Workflow" at bounding box center [552, 57] width 36 height 11
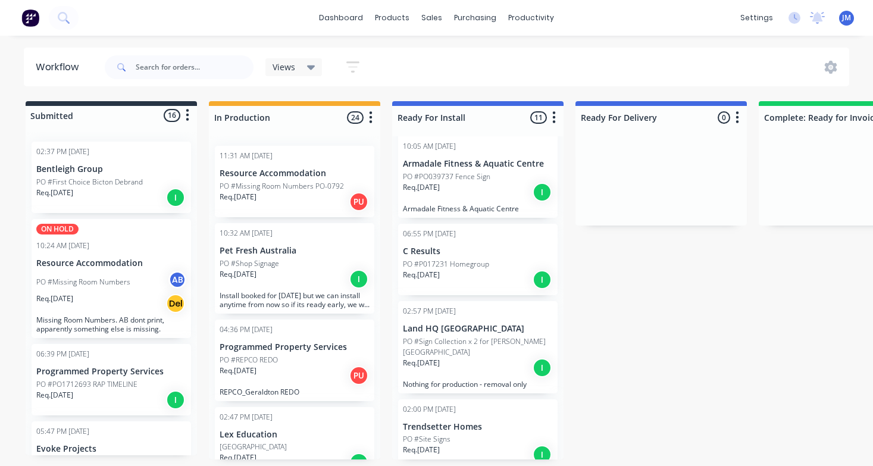
scroll to position [33, 0]
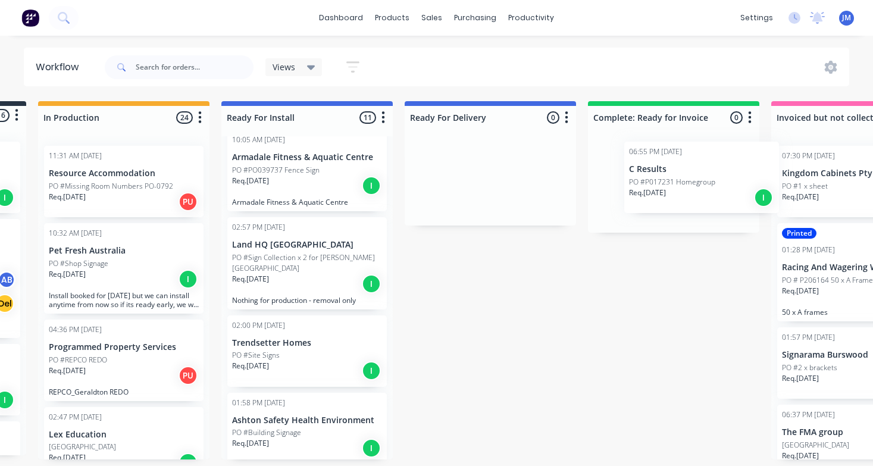
drag, startPoint x: 441, startPoint y: 266, endPoint x: 631, endPoint y: 185, distance: 206.5
click at [632, 186] on div "Submitted 16 Status colour #273444 hex #273444 Save Cancel Summaries Total orde…" at bounding box center [553, 280] width 1466 height 358
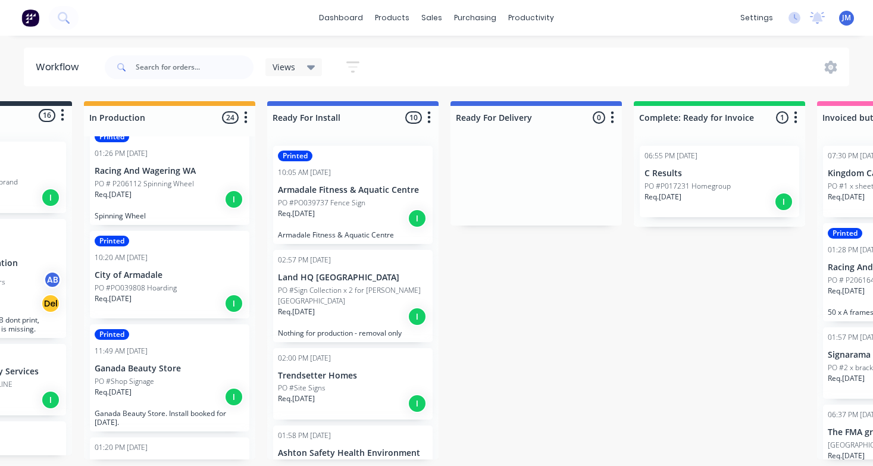
scroll to position [0, 124]
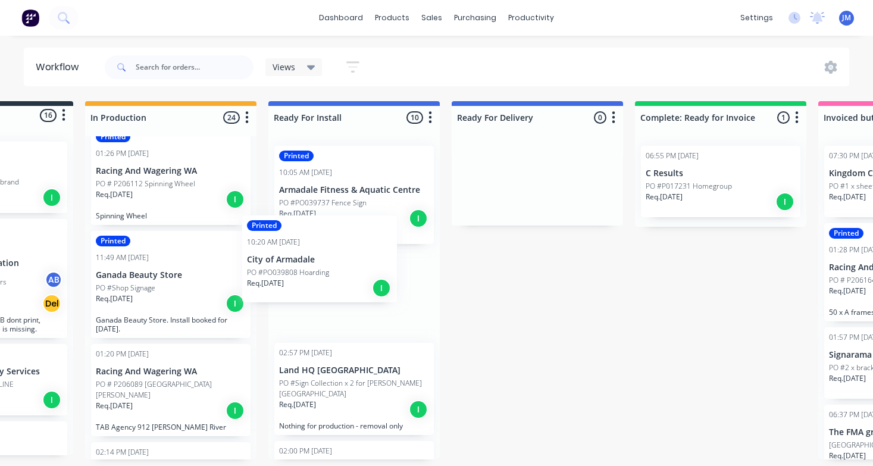
drag, startPoint x: 153, startPoint y: 271, endPoint x: 330, endPoint y: 270, distance: 176.6
click at [330, 270] on div "Submitted 16 Status colour #273444 hex #273444 Save Cancel Summaries Total orde…" at bounding box center [600, 280] width 1466 height 358
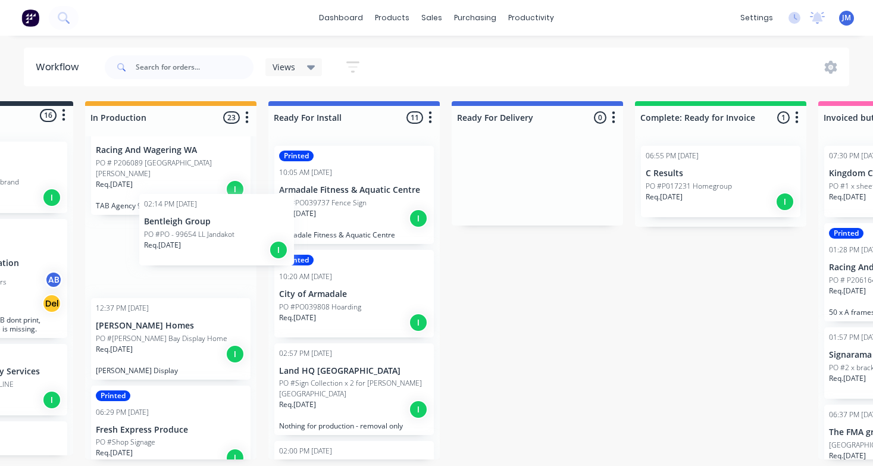
scroll to position [0, 121]
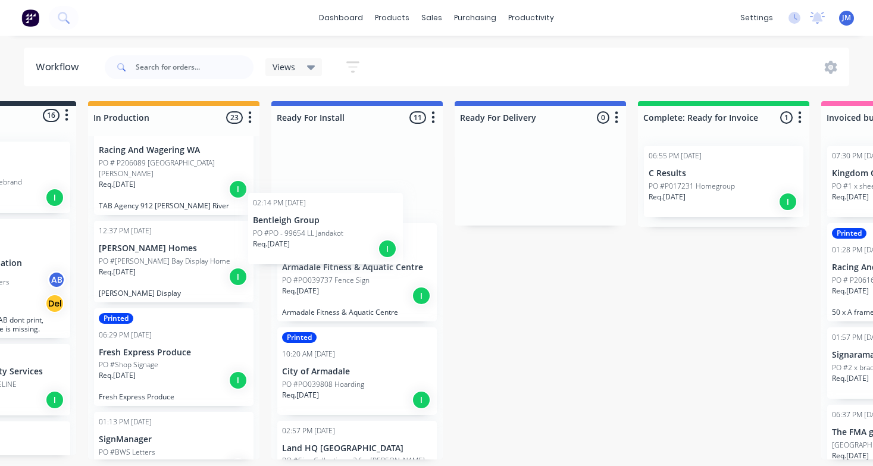
drag, startPoint x: 135, startPoint y: 250, endPoint x: 296, endPoint y: 249, distance: 161.2
click at [296, 249] on div "Submitted 16 Status colour #273444 hex #273444 Save Cancel Summaries Total orde…" at bounding box center [603, 280] width 1466 height 358
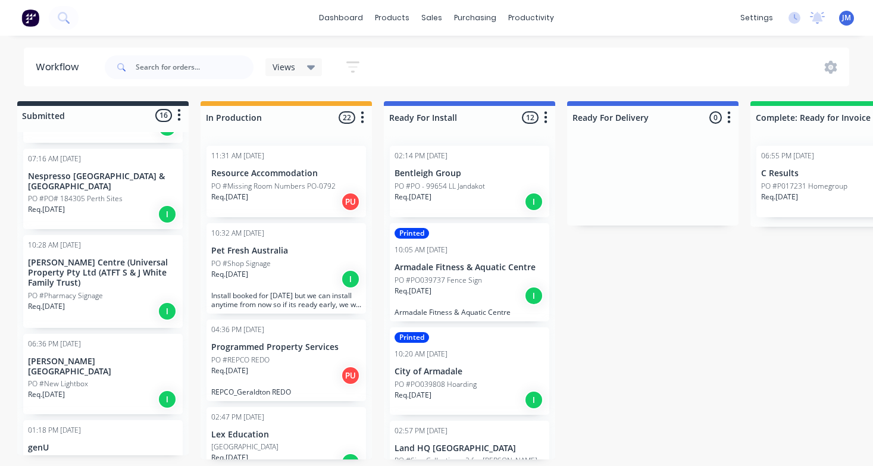
scroll to position [728, 0]
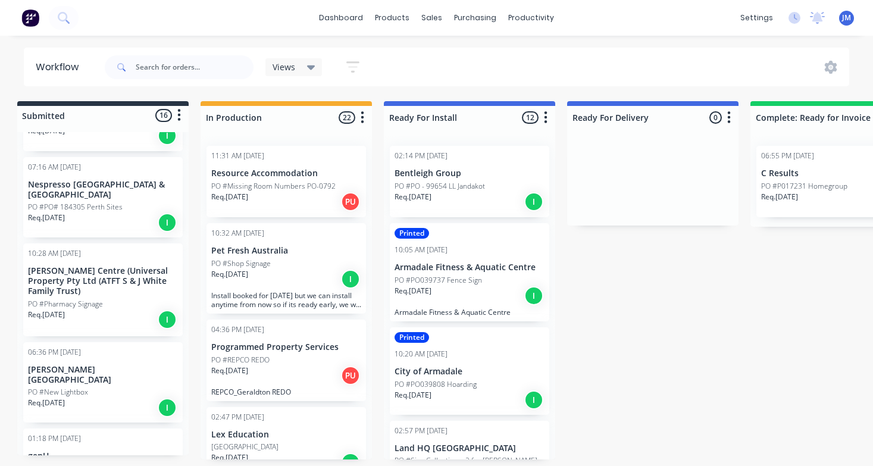
click at [74, 212] on div "Req. [DATE] I" at bounding box center [103, 222] width 150 height 20
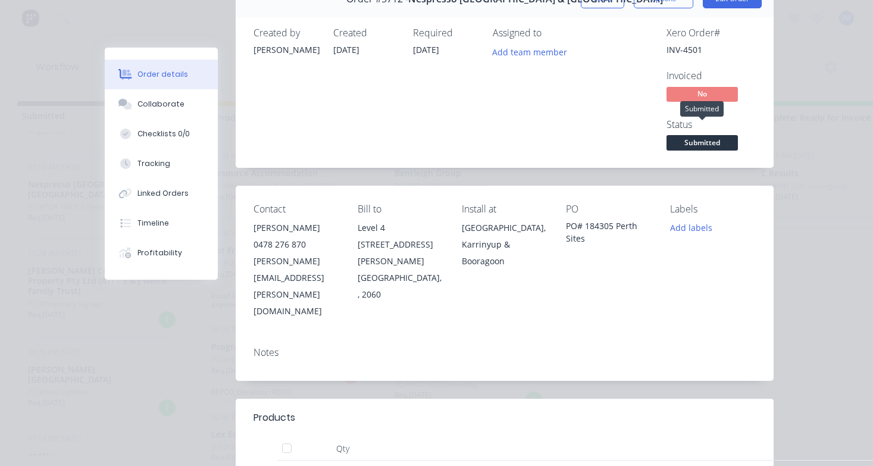
scroll to position [52, 0]
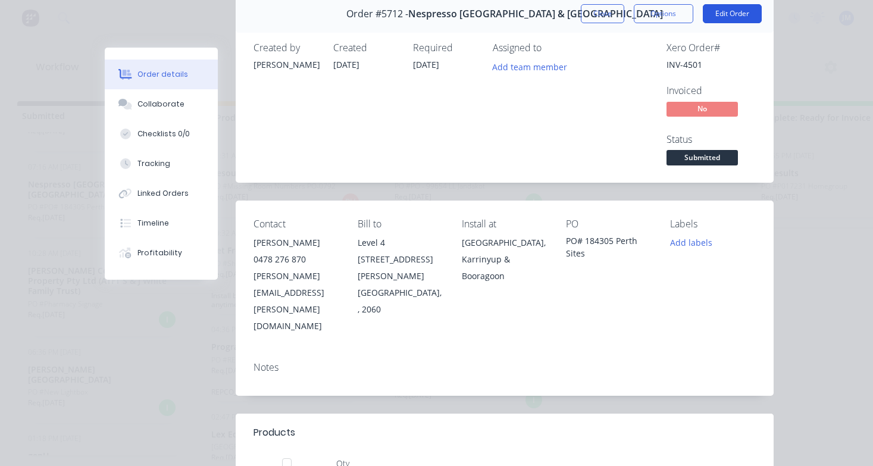
click at [736, 15] on button "Edit Order" at bounding box center [731, 13] width 59 height 19
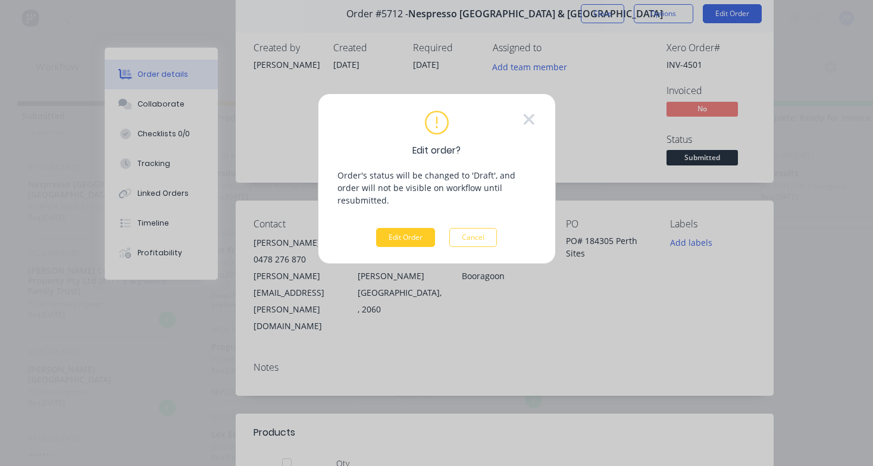
click at [401, 228] on button "Edit Order" at bounding box center [405, 237] width 59 height 19
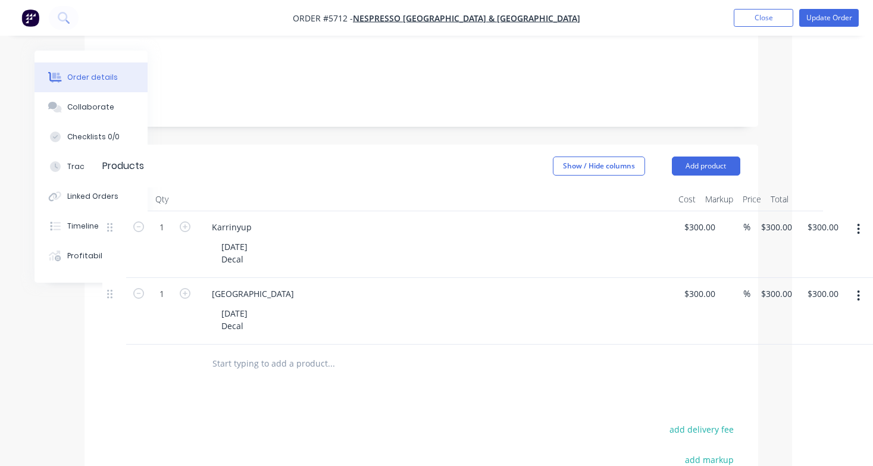
scroll to position [286, 81]
click at [855, 218] on button "button" at bounding box center [858, 228] width 28 height 21
click at [843, 275] on div "Duplicate" at bounding box center [816, 283] width 92 height 17
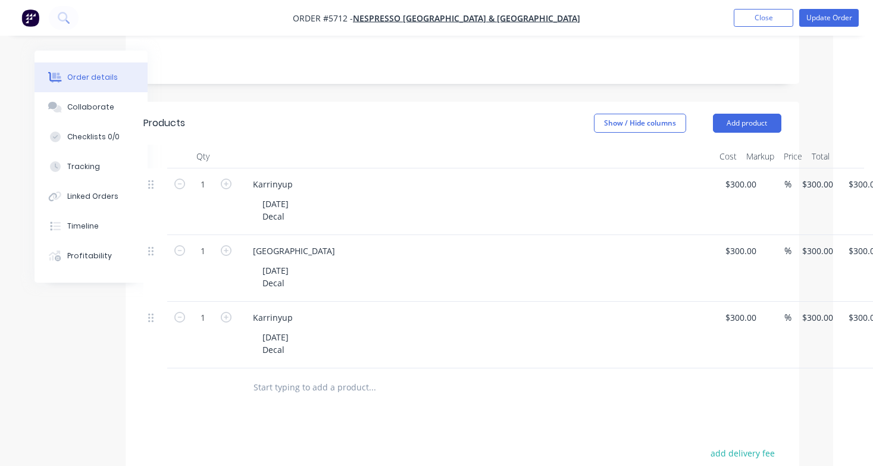
scroll to position [329, 30]
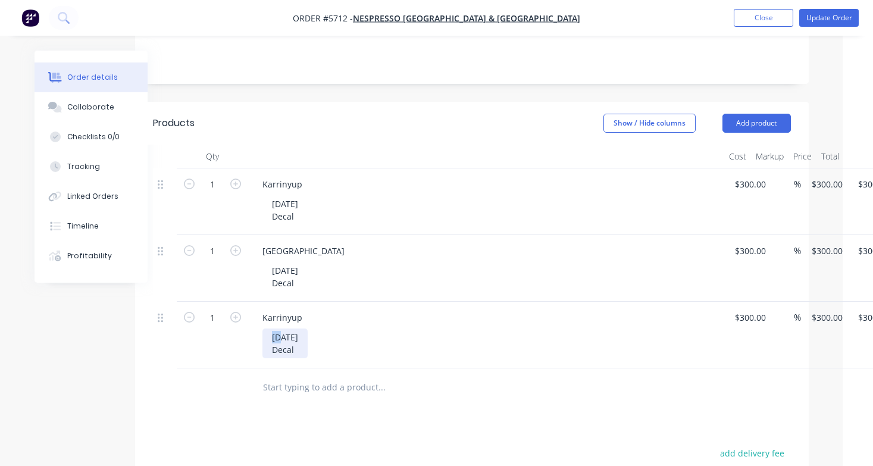
drag, startPoint x: 279, startPoint y: 287, endPoint x: 257, endPoint y: 287, distance: 22.0
click at [258, 302] on div "Karrinyup [DATE] Decal" at bounding box center [486, 335] width 476 height 67
drag, startPoint x: 301, startPoint y: 267, endPoint x: 199, endPoint y: 263, distance: 101.8
click at [199, 302] on div "1 Karrinyup [DATE] Decal $300.00 $300.00 % $300.00 $300.00 $300.00 $300.00" at bounding box center [472, 335] width 638 height 67
drag, startPoint x: 297, startPoint y: 300, endPoint x: 258, endPoint y: 302, distance: 39.9
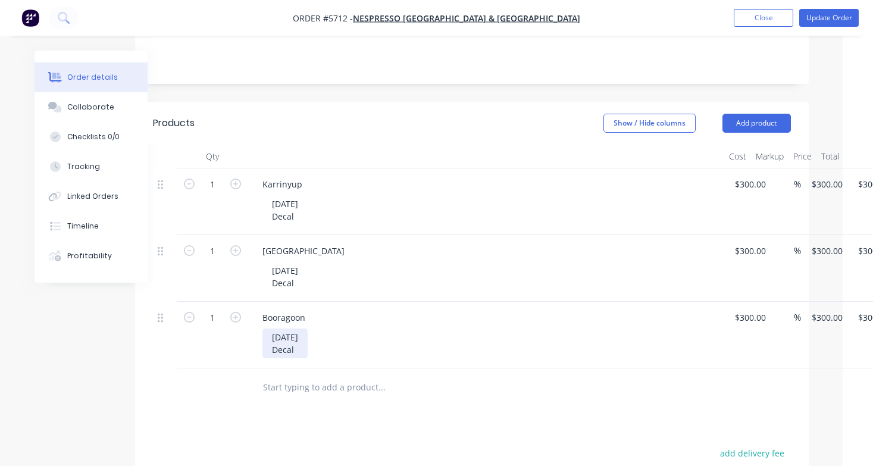
click at [258, 302] on div "Booragoon [DATE] Decal" at bounding box center [486, 335] width 476 height 67
click at [747, 309] on input "300" at bounding box center [743, 317] width 20 height 17
type input "$300.00"
click at [659, 375] on div at bounding box center [462, 387] width 419 height 24
click at [837, 20] on button "Update Order" at bounding box center [828, 18] width 59 height 18
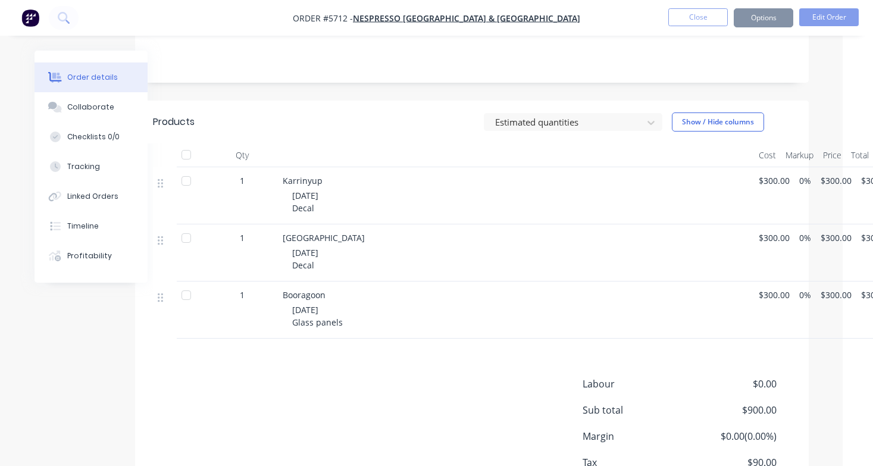
scroll to position [0, 0]
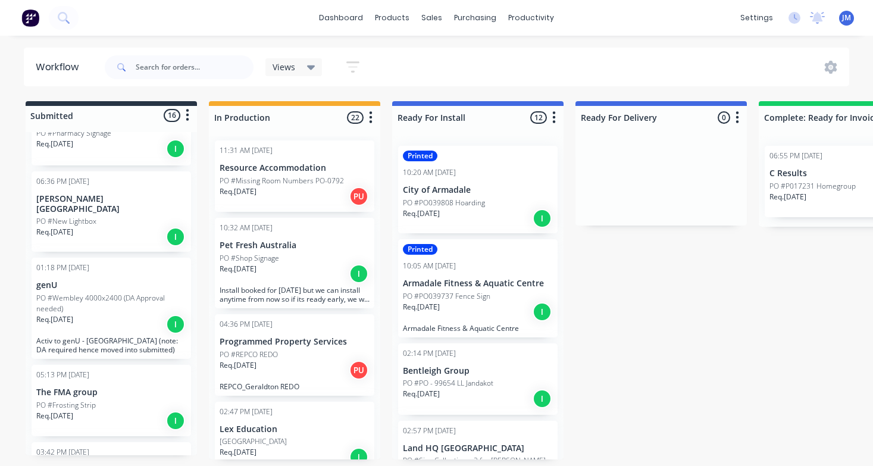
scroll to position [865, 0]
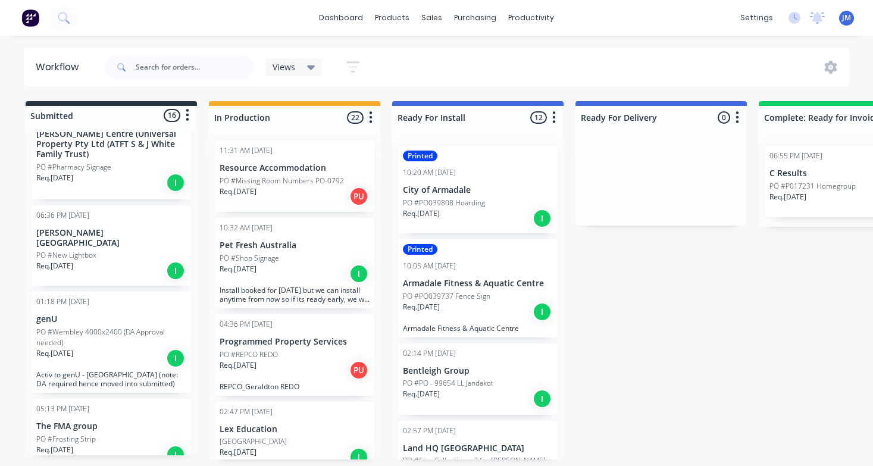
click at [80, 250] on p "PO #New Lightbox" at bounding box center [66, 255] width 60 height 11
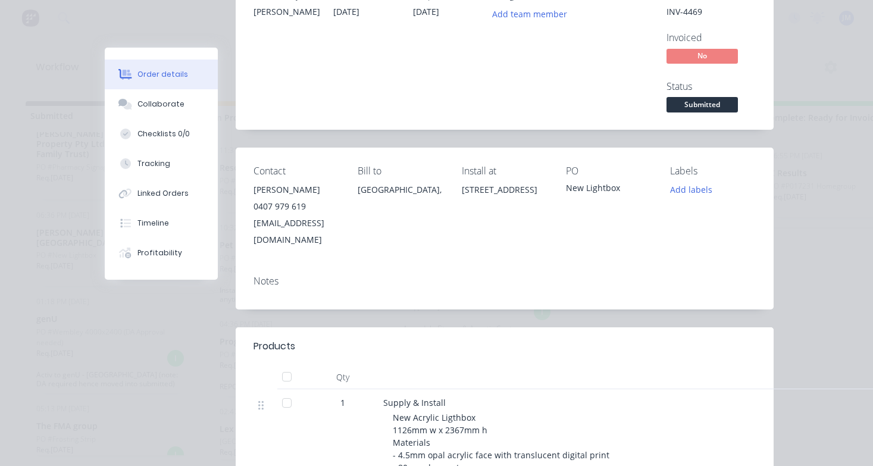
scroll to position [111, 0]
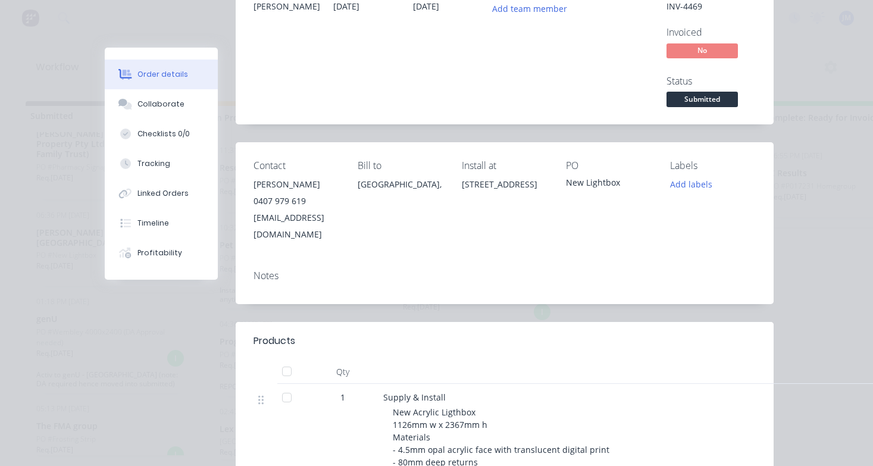
click at [293, 273] on div "Notes" at bounding box center [505, 282] width 538 height 43
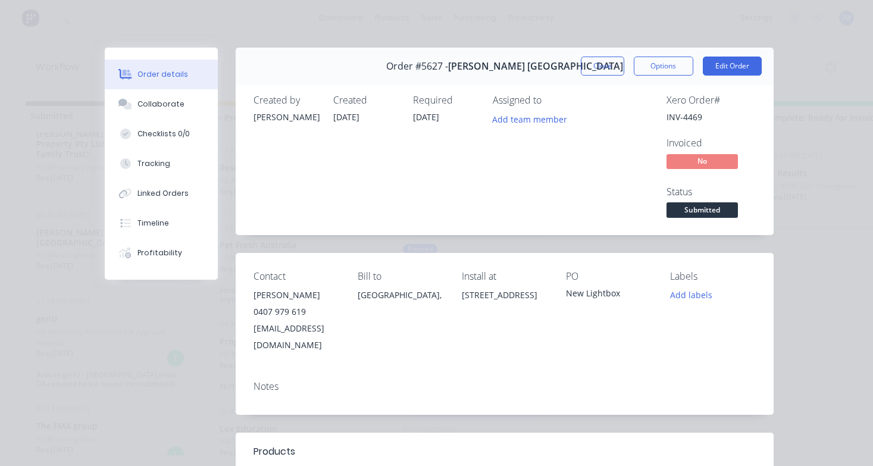
scroll to position [0, 0]
click at [610, 75] on button "Close" at bounding box center [601, 66] width 43 height 19
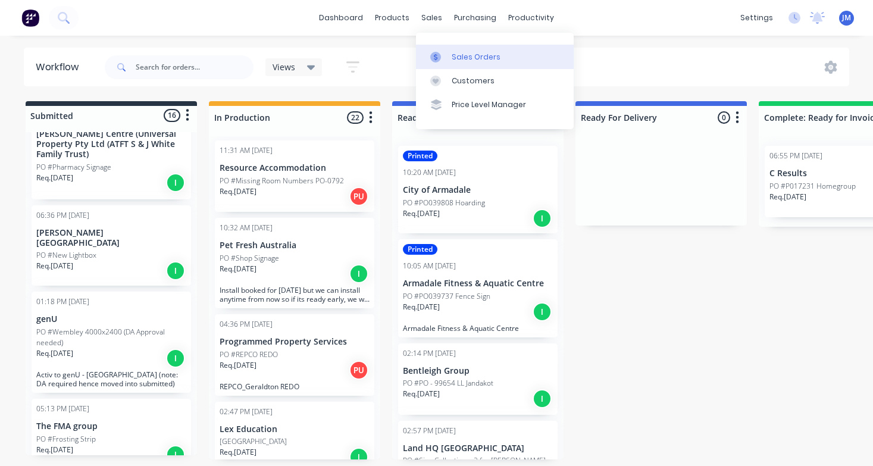
click at [458, 55] on div "Sales Orders" at bounding box center [475, 57] width 49 height 11
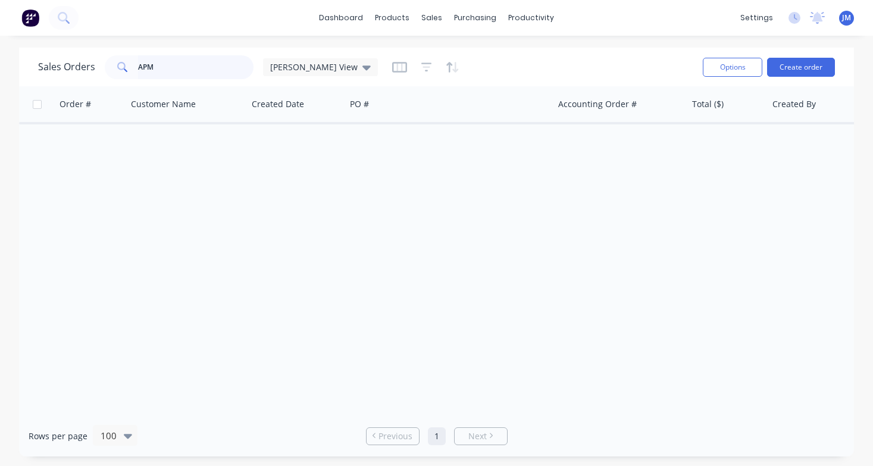
click at [205, 74] on input "APM" at bounding box center [196, 67] width 116 height 24
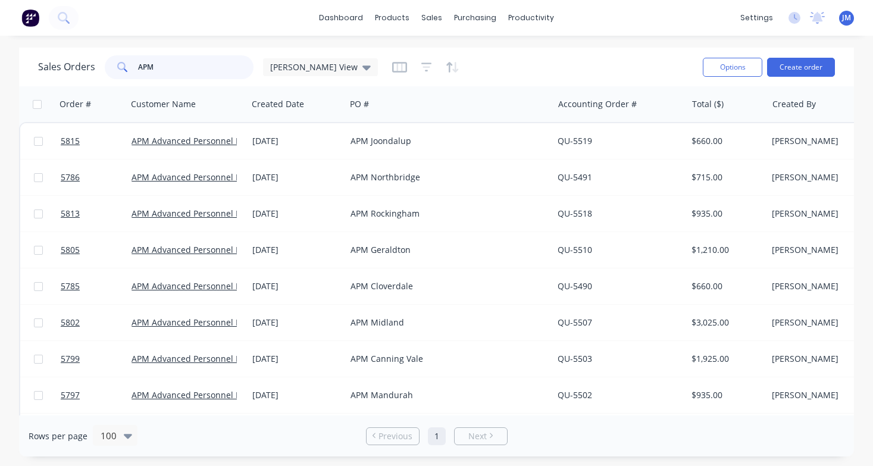
click at [205, 74] on input "APM" at bounding box center [196, 67] width 116 height 24
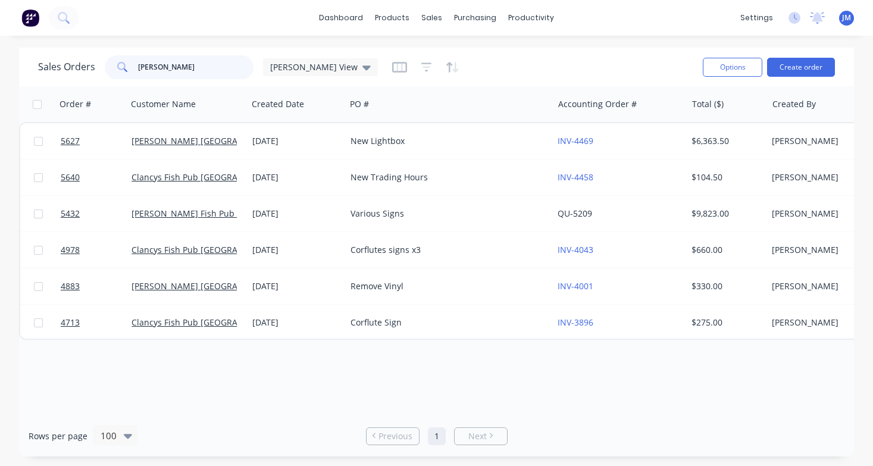
type input "[PERSON_NAME]"
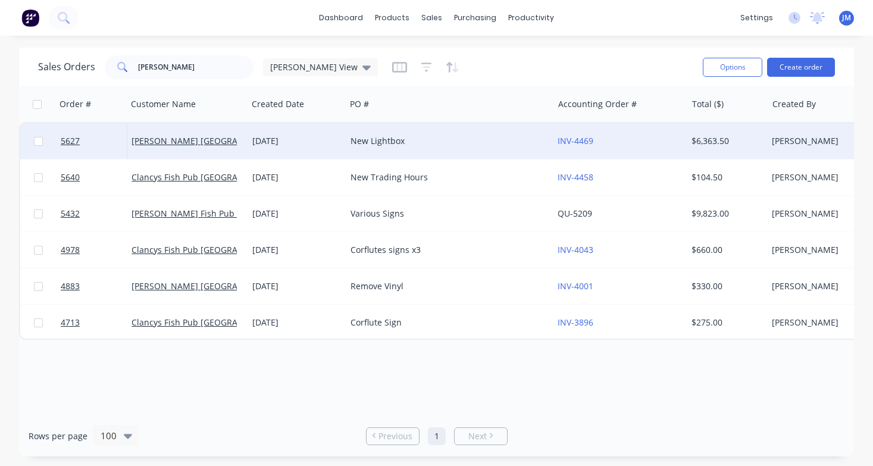
drag, startPoint x: 205, startPoint y: 74, endPoint x: 369, endPoint y: 142, distance: 177.8
click at [369, 142] on div "New Lightbox" at bounding box center [444, 141] width 188 height 12
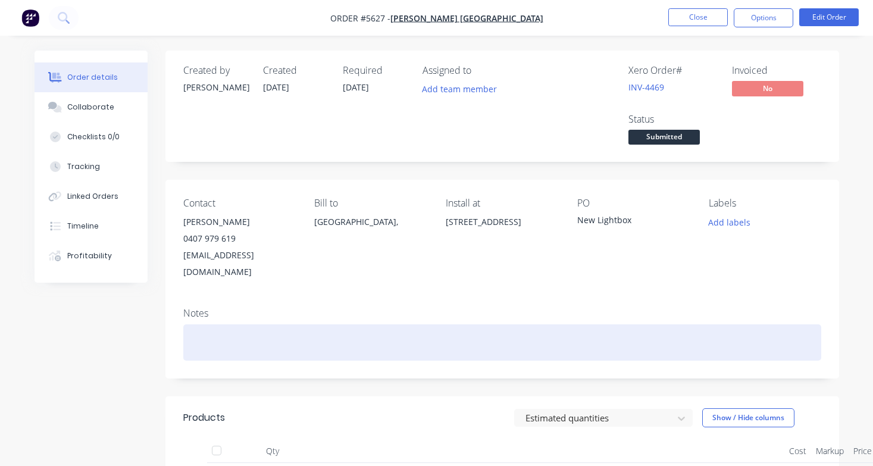
click at [197, 331] on div at bounding box center [502, 342] width 638 height 36
paste div
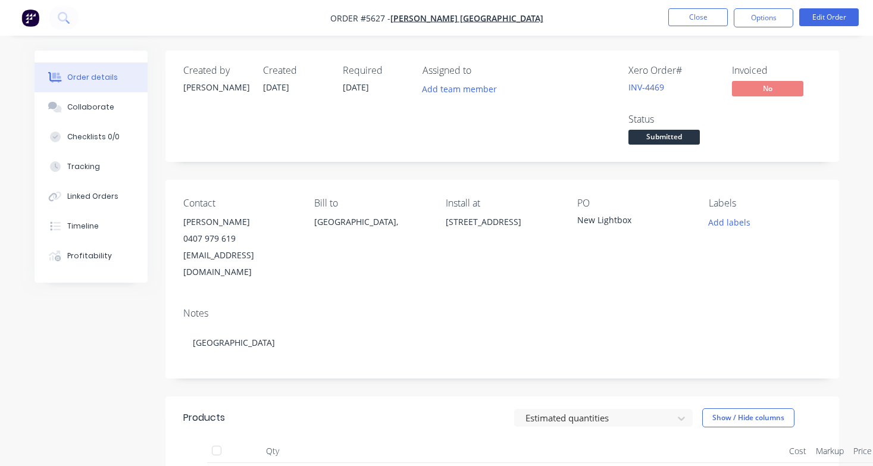
click at [684, 133] on span "Submitted" at bounding box center [663, 137] width 71 height 15
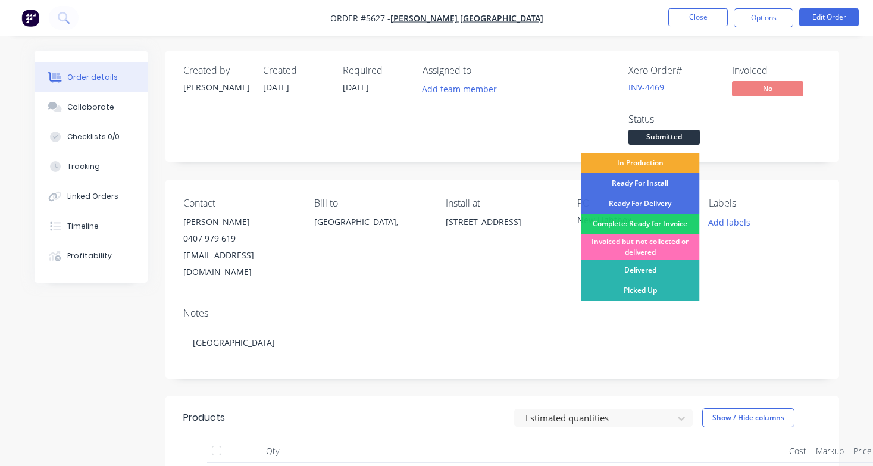
click at [668, 164] on div "In Production" at bounding box center [639, 163] width 119 height 20
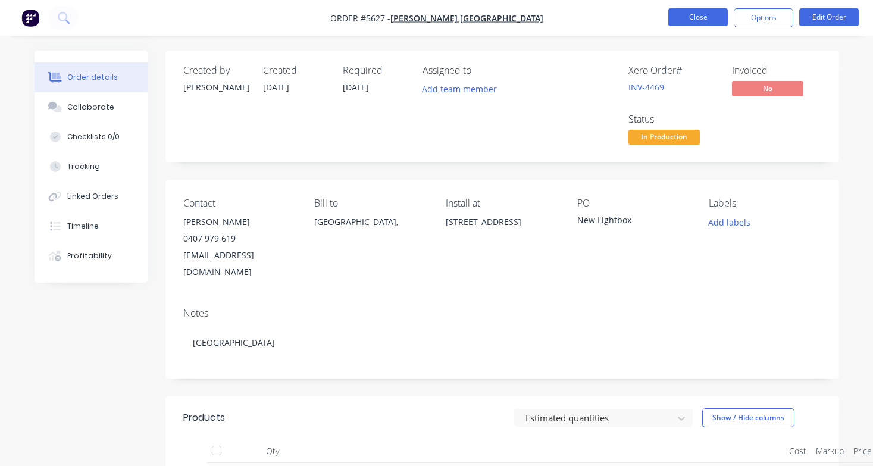
click at [688, 17] on button "Close" at bounding box center [697, 17] width 59 height 18
